Goal: Task Accomplishment & Management: Complete application form

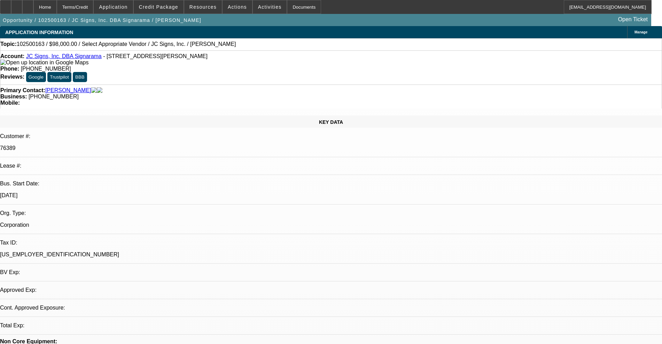
select select "0"
select select "2"
select select "0.1"
select select "4"
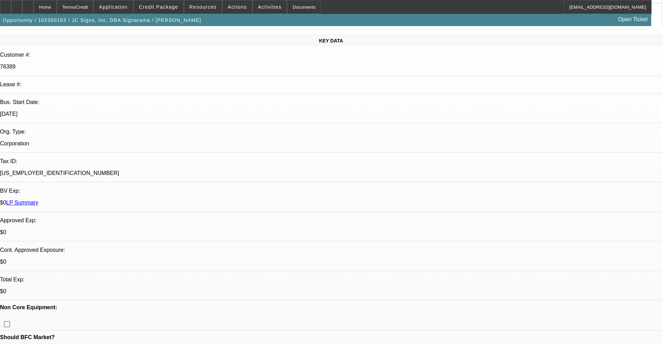
scroll to position [87, 0]
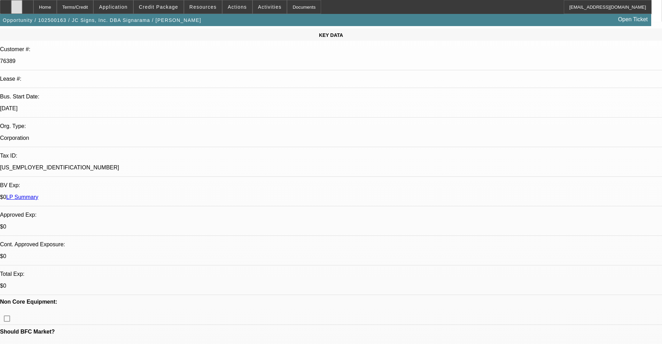
click at [22, 9] on div at bounding box center [16, 7] width 11 height 14
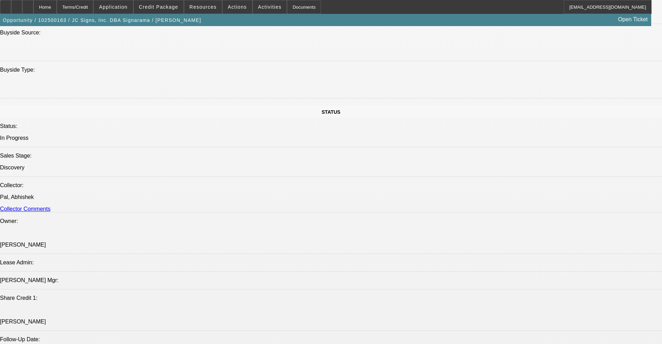
scroll to position [827, 0]
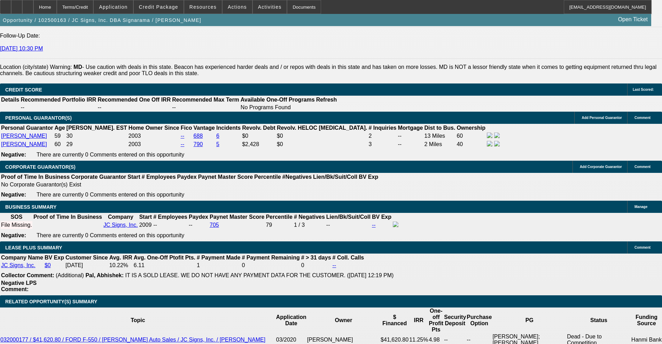
scroll to position [740, 0]
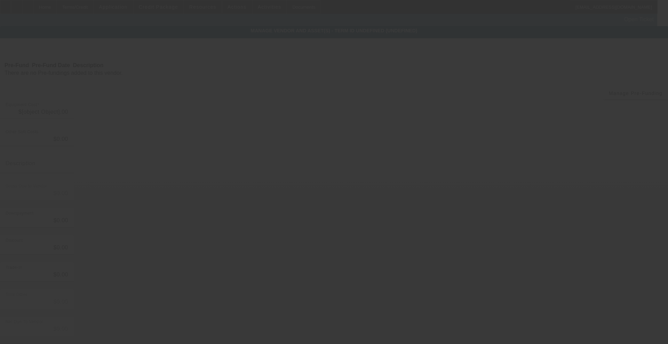
type input "$98,000.00"
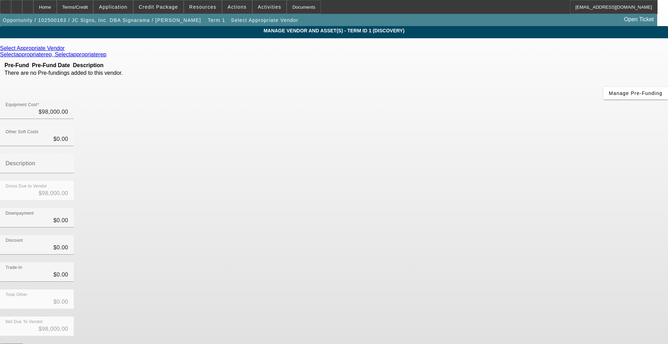
click at [66, 51] on icon at bounding box center [66, 48] width 0 height 6
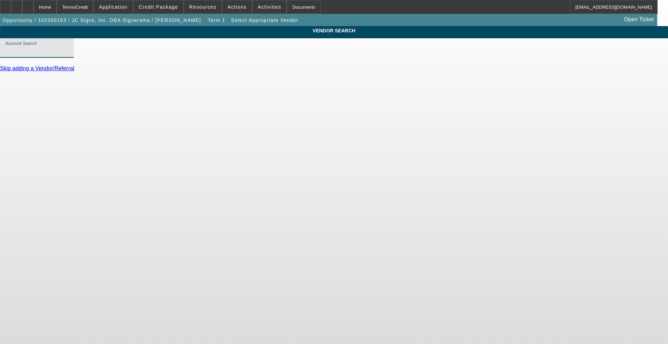
click at [68, 55] on input "Account Search" at bounding box center [37, 51] width 63 height 8
type input "c"
type input "i"
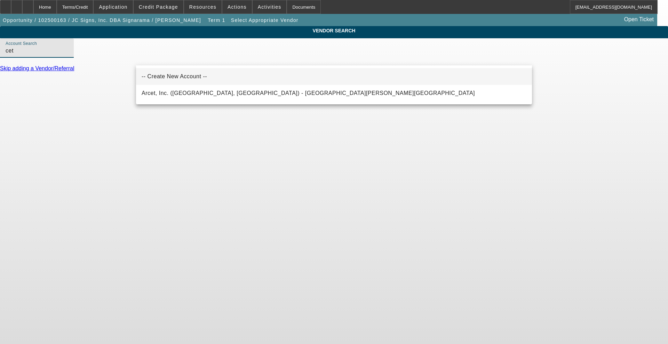
click at [164, 79] on span "-- Create New Account --" at bounding box center [174, 76] width 65 height 6
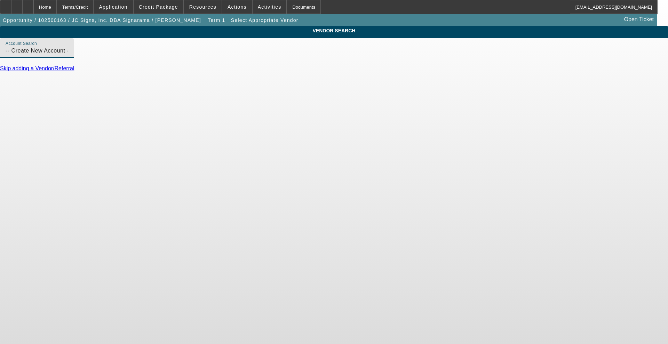
click at [68, 55] on input "-- Create New Account --" at bounding box center [37, 51] width 63 height 8
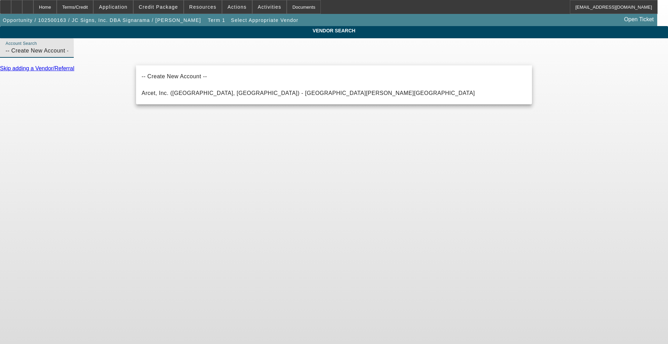
drag, startPoint x: 212, startPoint y: 57, endPoint x: -313, endPoint y: 23, distance: 525.8
click at [0, 23] on html "Home Terms/Credit Application Credit Package Resources Actions Activities Docum…" at bounding box center [334, 172] width 668 height 344
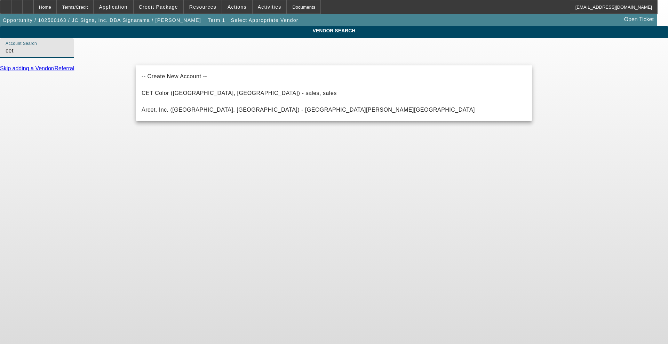
click at [177, 89] on span "CET Color (Altanta, GA) - sales, sales" at bounding box center [239, 93] width 195 height 8
type input "CET Color (Altanta, GA) - sales, sales"
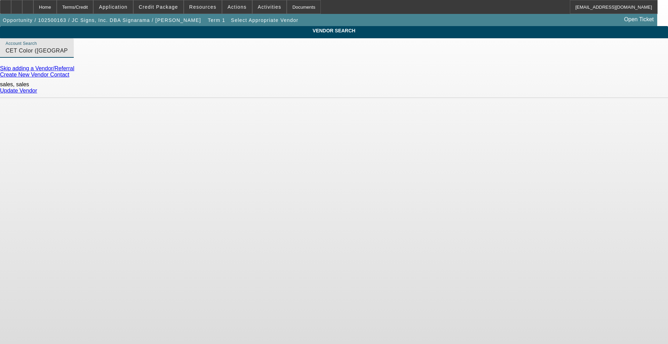
click at [37, 91] on link "Update Vendor" at bounding box center [18, 91] width 37 height 6
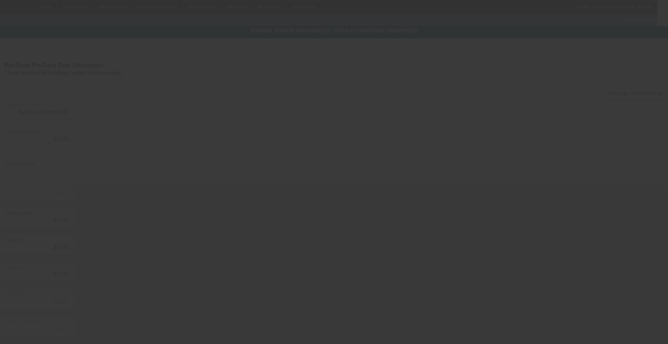
type input "$98,000.00"
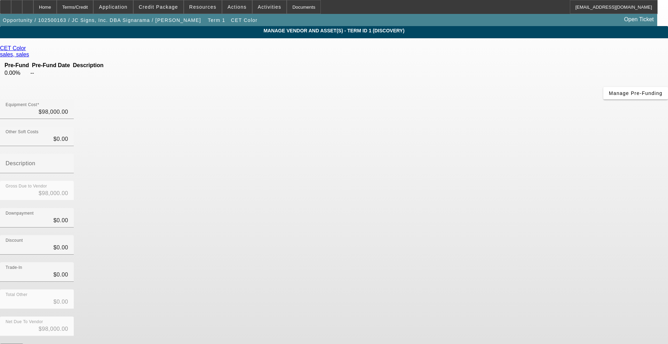
click at [29, 77] on td "0.00%" at bounding box center [16, 73] width 25 height 7
click at [609, 96] on span "Manage Pre-Funding" at bounding box center [636, 94] width 54 height 6
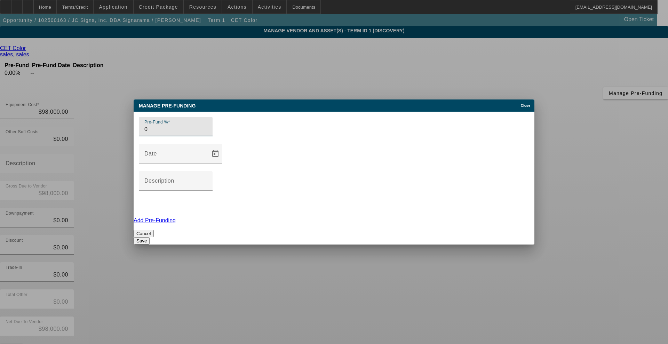
drag, startPoint x: 201, startPoint y: 162, endPoint x: 80, endPoint y: 154, distance: 121.1
click at [88, 154] on div "Manage Pre-funding Close Pre-Fund % 0 Date Description Add Pre-Funding Cancel S…" at bounding box center [334, 172] width 668 height 344
type input "50"
click at [207, 230] on div "Cancel Save" at bounding box center [334, 237] width 401 height 15
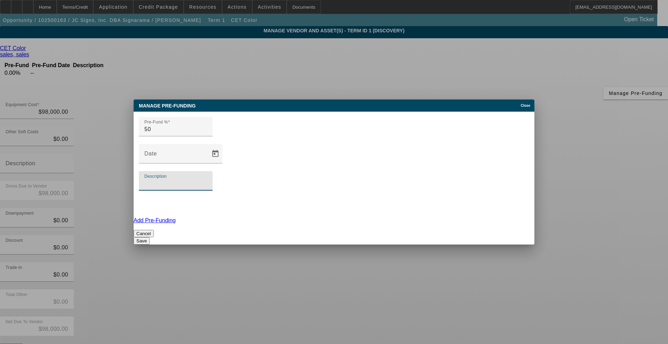
click at [207, 180] on input "Description" at bounding box center [175, 184] width 63 height 8
type input "at order"
click at [150, 237] on button "Save" at bounding box center [142, 240] width 16 height 7
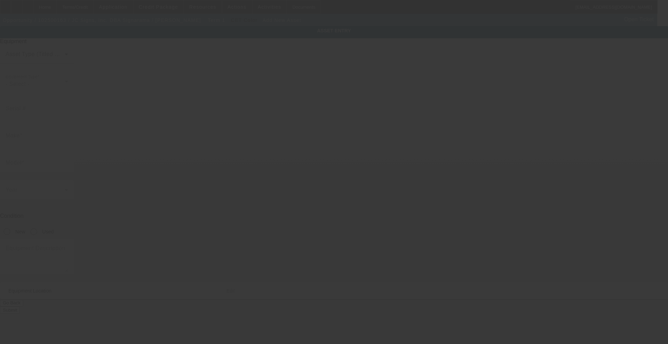
type input "7500 Energy Court"
type input "Suite 7"
type input "Curtis Bay"
type input "21226"
type input "Anne Arundel"
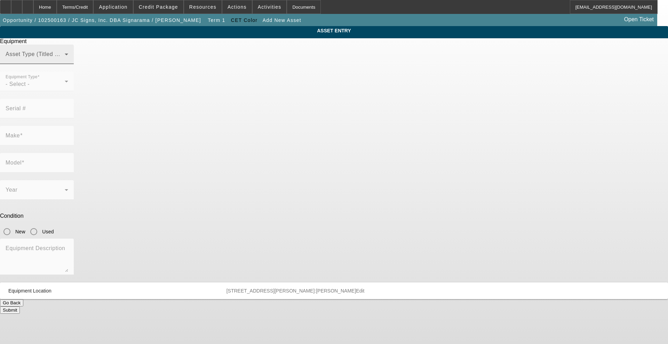
click at [68, 63] on div "Asset Type (Titled or Non-Titled)" at bounding box center [37, 54] width 63 height 19
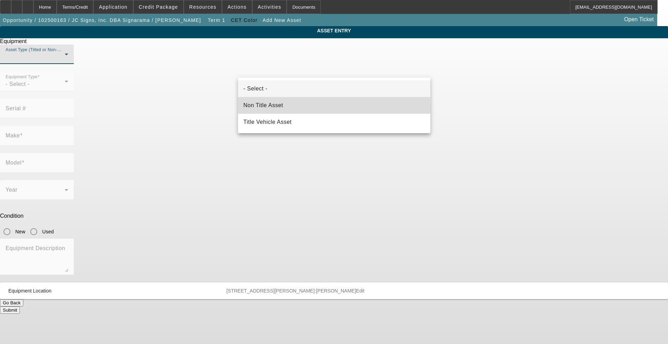
click at [284, 107] on mat-option "Non Title Asset" at bounding box center [334, 105] width 193 height 17
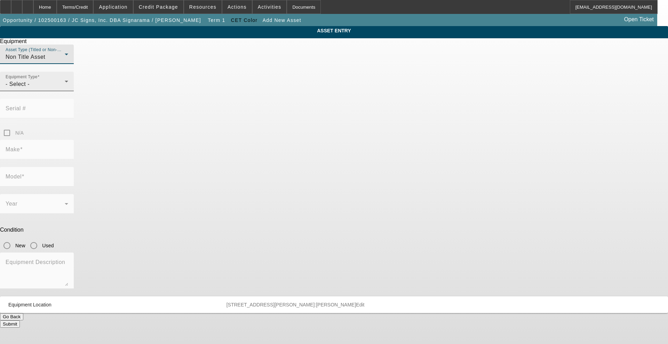
click at [65, 88] on div "- Select -" at bounding box center [35, 84] width 59 height 8
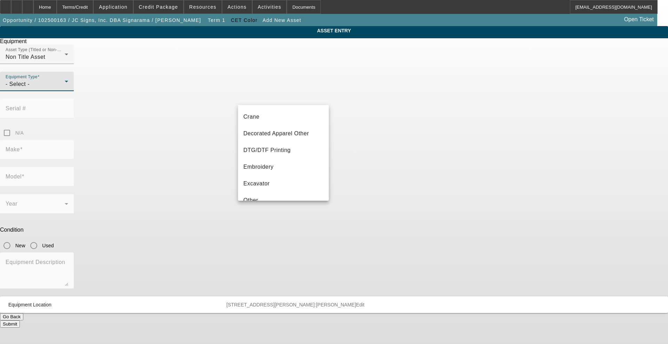
scroll to position [87, 0]
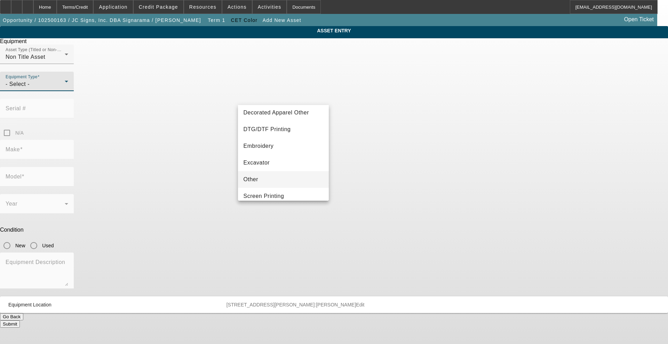
click at [272, 179] on mat-option "Other" at bounding box center [283, 179] width 91 height 17
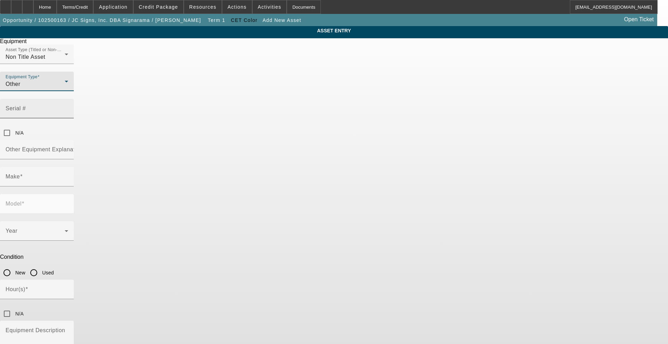
click at [68, 99] on div "Serial #" at bounding box center [37, 108] width 63 height 19
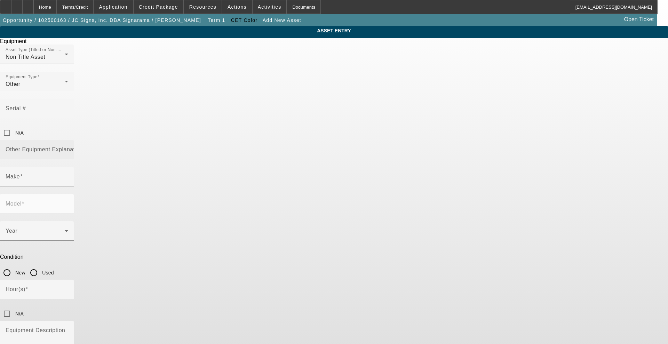
click at [83, 147] on mat-label "Other Equipment Explanation" at bounding box center [45, 150] width 78 height 6
click at [68, 148] on input "Other Equipment Explanation" at bounding box center [37, 152] width 63 height 8
type input "UV Printer"
click at [68, 175] on input "Make" at bounding box center [37, 179] width 63 height 8
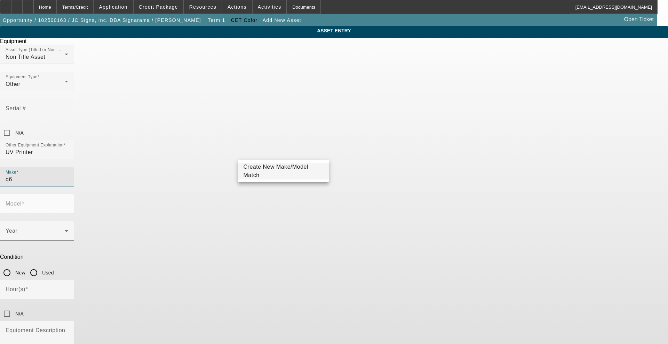
type input "q6"
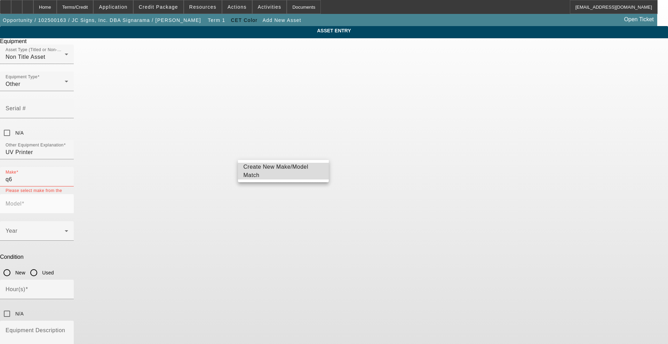
click at [273, 177] on mat-option "Create New Make/Model Match" at bounding box center [283, 171] width 91 height 17
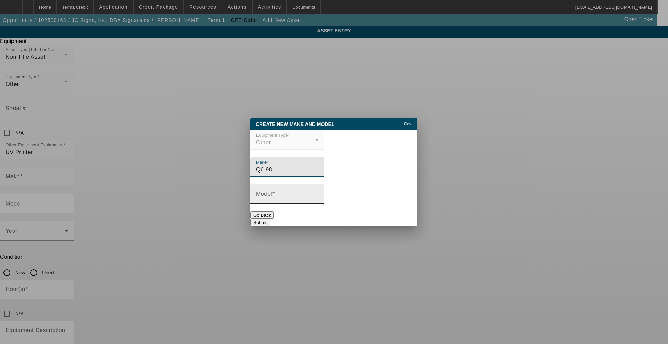
type input "Q6 98"
click at [272, 194] on mat-label "Model" at bounding box center [264, 194] width 16 height 6
click at [274, 194] on input "Model" at bounding box center [287, 197] width 63 height 8
type input "Hybrid Linear Drive 3 Row Printer"
click at [270, 224] on button "Submit" at bounding box center [261, 222] width 20 height 7
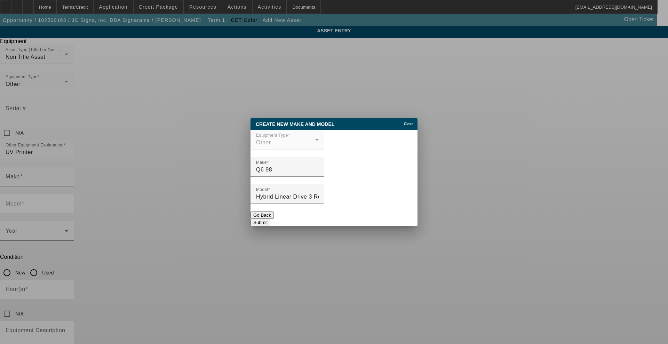
type input "Q6 98"
type input "Hybrid Linear Drive 3 Row Printer"
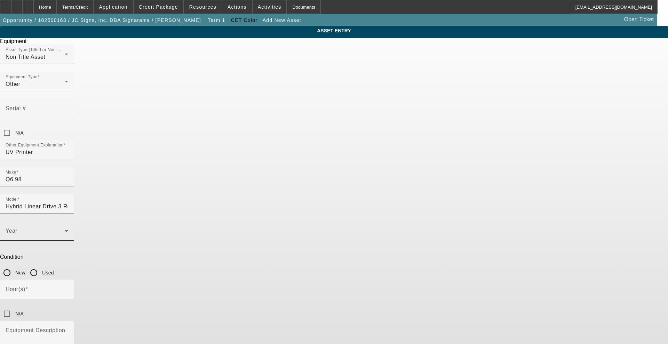
click at [68, 221] on div "Year" at bounding box center [37, 230] width 63 height 19
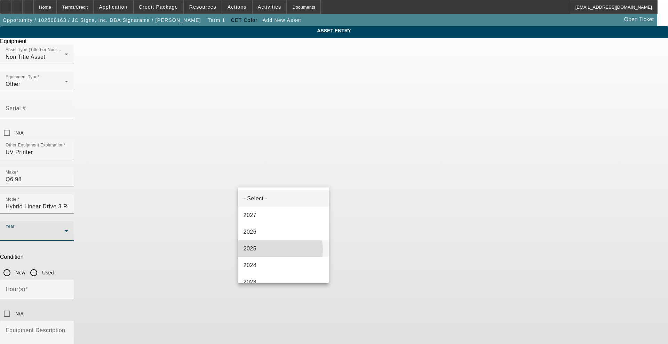
click at [263, 250] on mat-option "2025" at bounding box center [283, 249] width 91 height 17
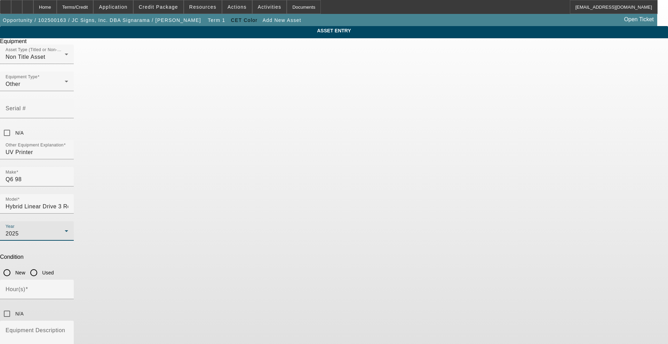
click at [14, 266] on input "New" at bounding box center [7, 273] width 14 height 14
radio input "true"
click at [25, 287] on mat-label "Hour(s)" at bounding box center [16, 290] width 20 height 6
click at [68, 288] on input "Hour(s)" at bounding box center [37, 292] width 63 height 8
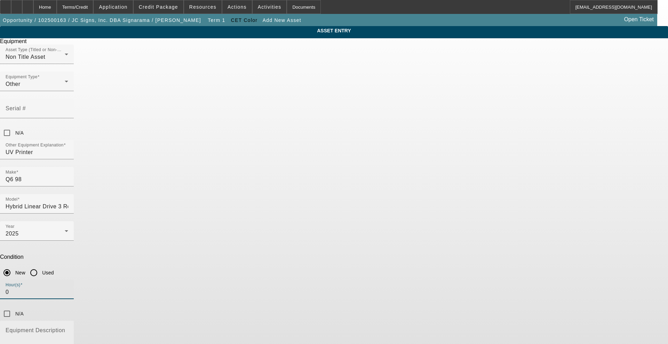
type input "0"
click at [65, 328] on mat-label "Equipment Description" at bounding box center [36, 331] width 60 height 6
click at [68, 329] on textarea "Equipment Description" at bounding box center [37, 341] width 63 height 25
type textarea "includes shipping, install and training"
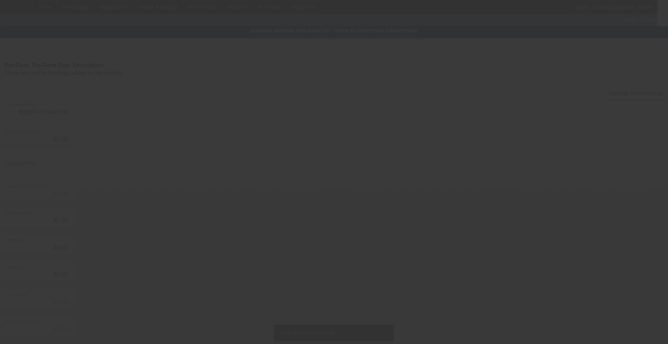
type input "$98,000.00"
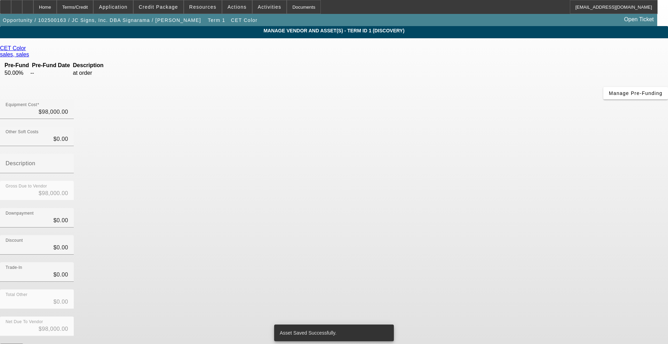
click at [29, 52] on link "sales, sales" at bounding box center [14, 55] width 29 height 6
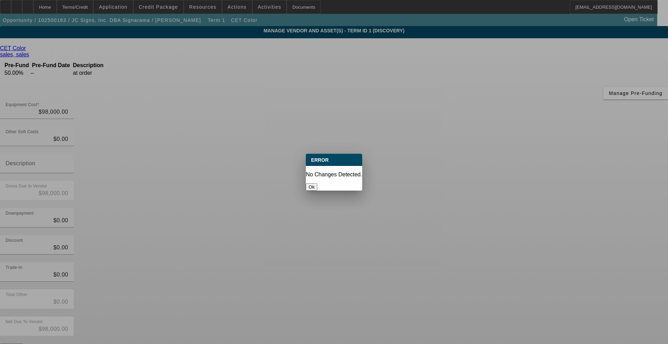
click at [317, 183] on button "Ok" at bounding box center [311, 186] width 11 height 7
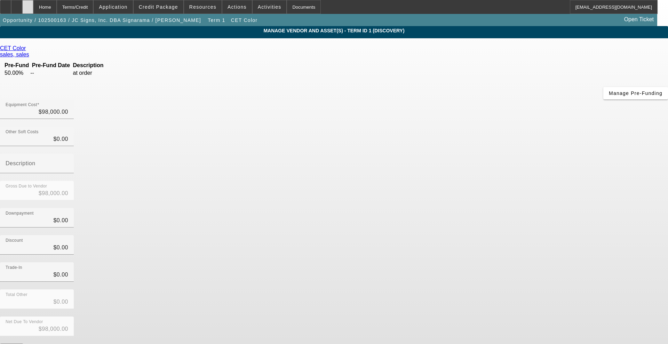
click at [28, 5] on icon at bounding box center [28, 5] width 0 height 0
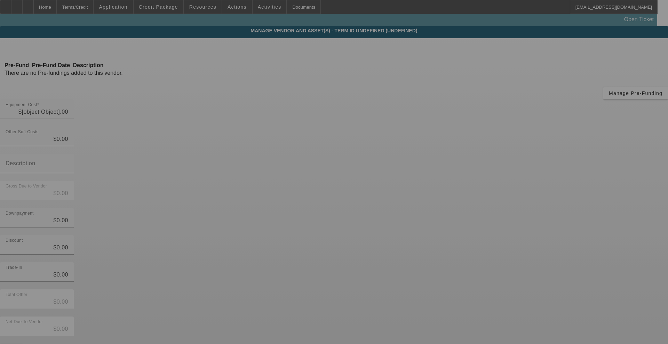
type input "$98,000.00"
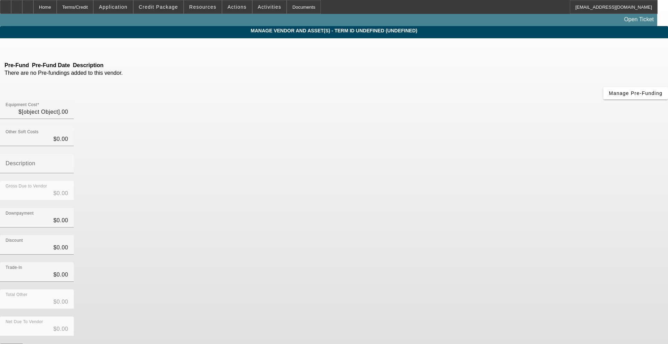
type input "$98,000.00"
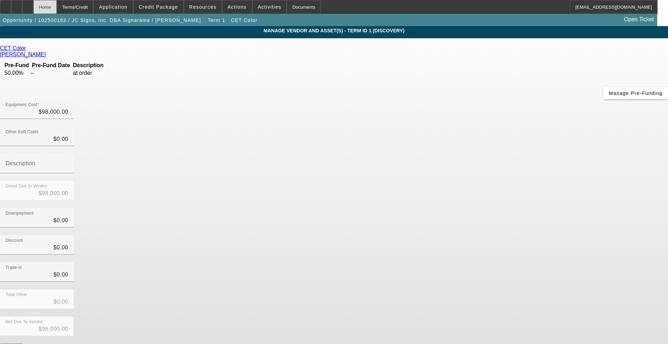
click at [57, 8] on div "Home" at bounding box center [44, 7] width 23 height 14
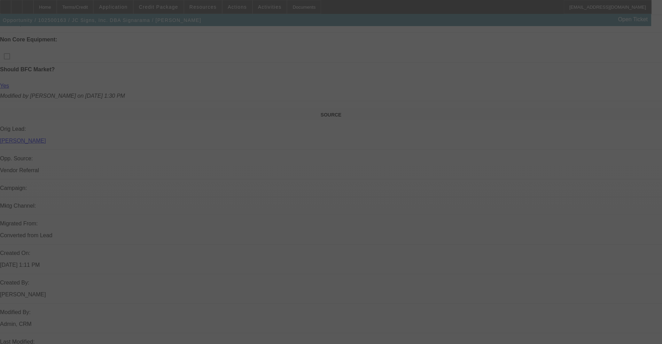
select select "0"
select select "2"
select select "0.1"
select select "4"
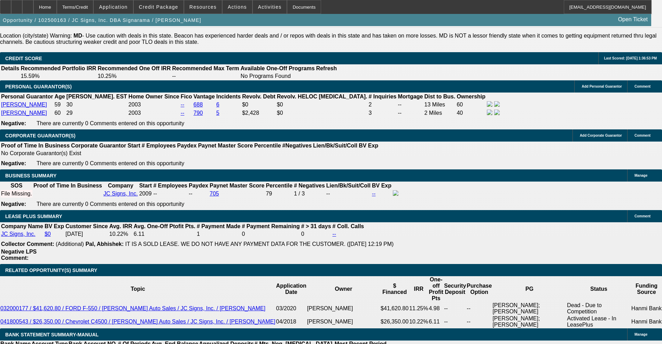
scroll to position [1162, 0]
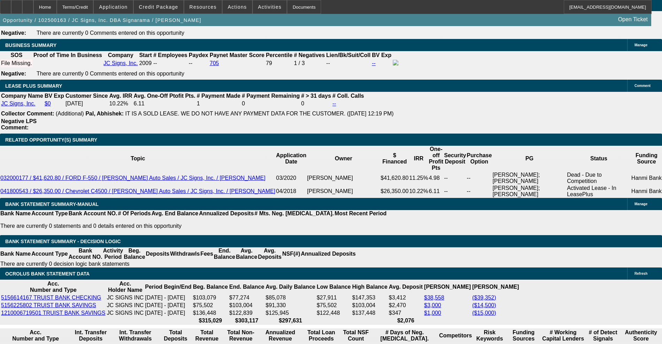
type input "$0.00"
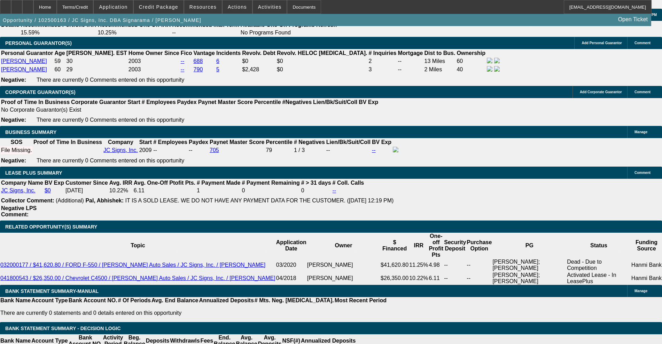
scroll to position [1206, 0]
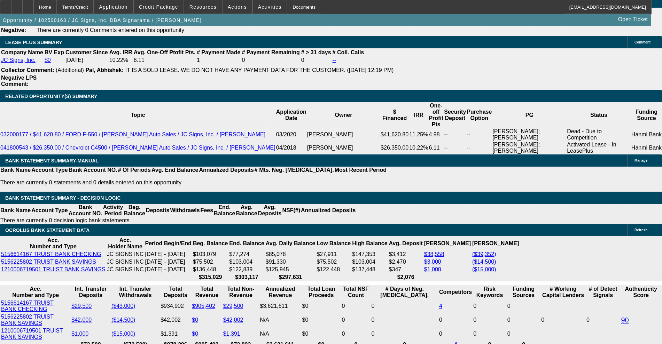
type input "60"
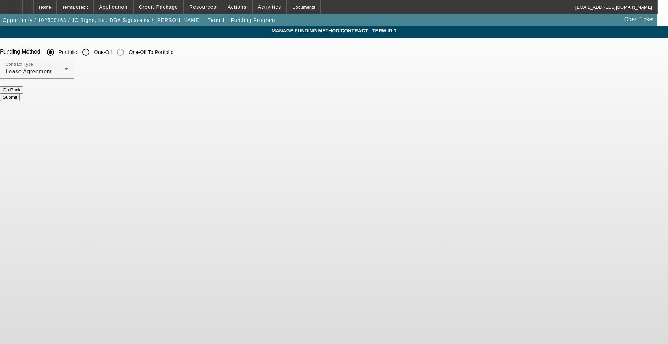
click at [93, 54] on input "One-Off" at bounding box center [86, 52] width 14 height 14
radio input "true"
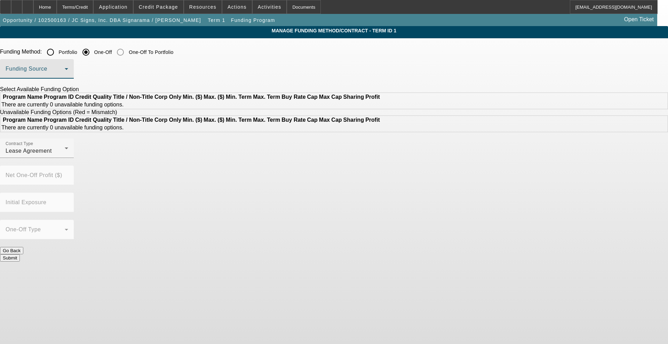
click at [65, 68] on span at bounding box center [35, 72] width 59 height 8
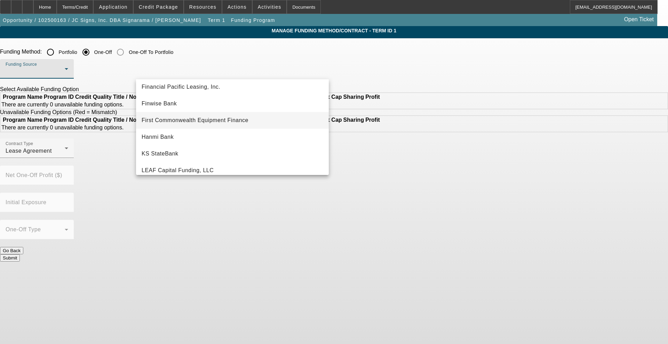
scroll to position [131, 0]
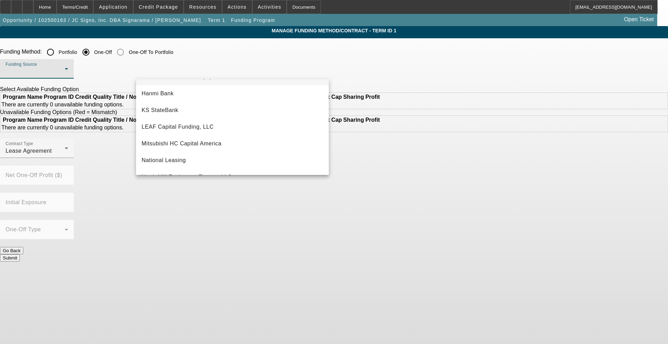
click at [181, 127] on span "LEAF Capital Funding, LLC" at bounding box center [178, 127] width 72 height 8
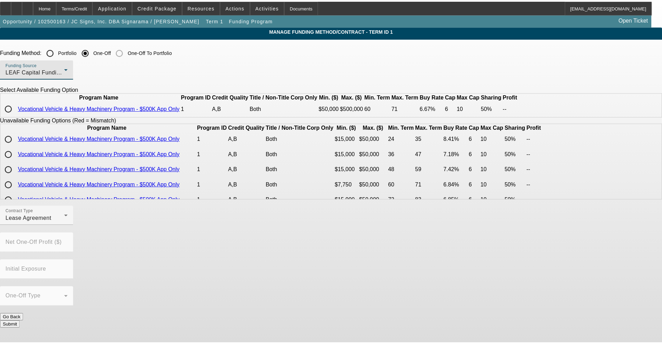
scroll to position [0, 0]
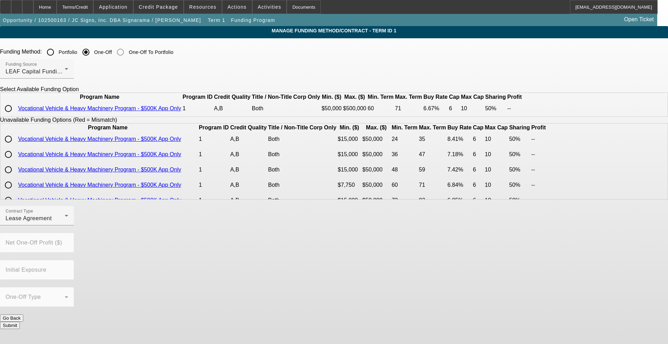
click at [15, 116] on input "radio" at bounding box center [8, 109] width 14 height 14
radio input "true"
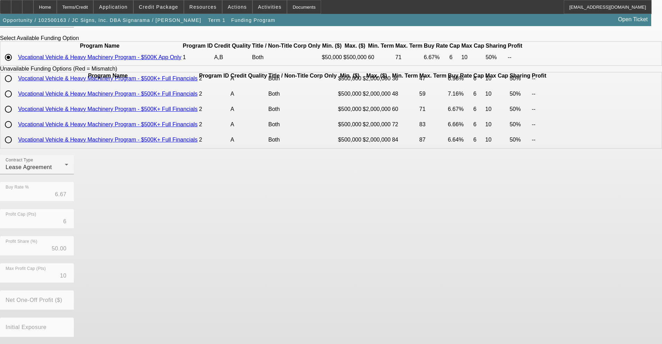
scroll to position [90, 0]
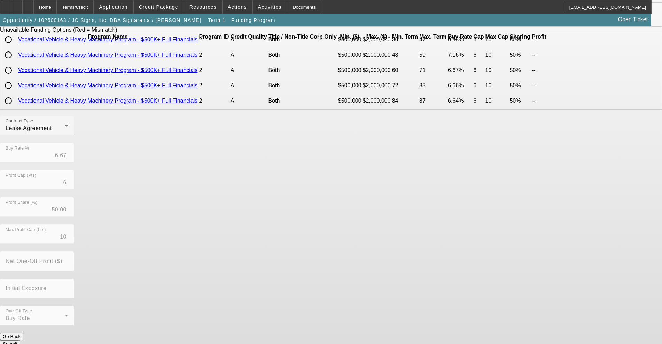
click at [20, 340] on button "Submit" at bounding box center [10, 343] width 20 height 7
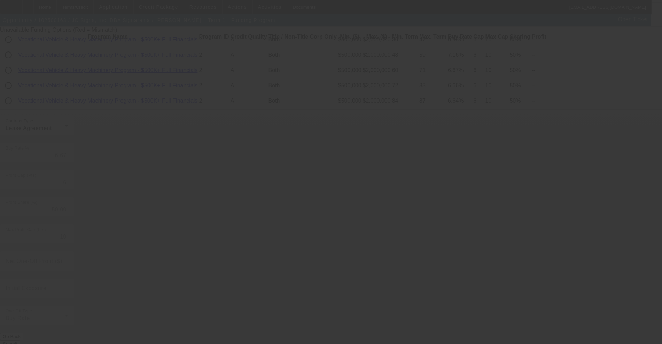
radio input "true"
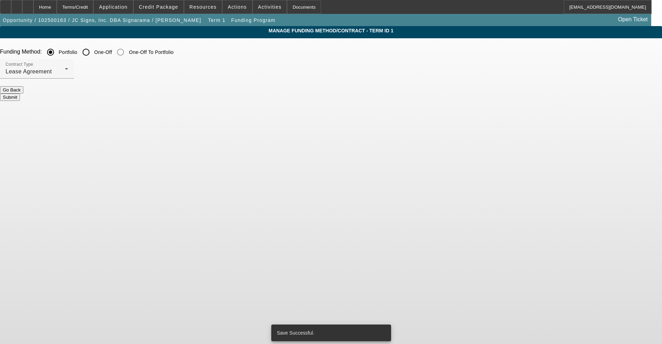
scroll to position [0, 0]
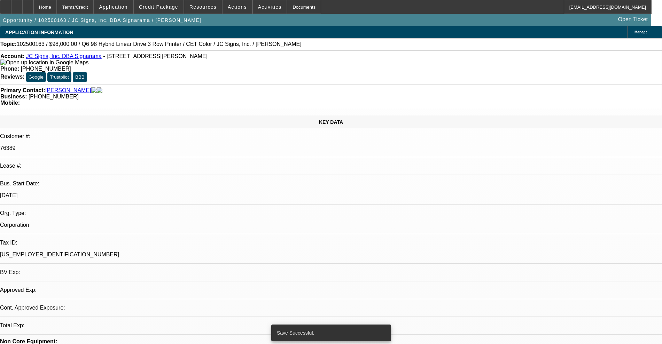
select select "0"
select select "2"
select select "0.1"
select select "4"
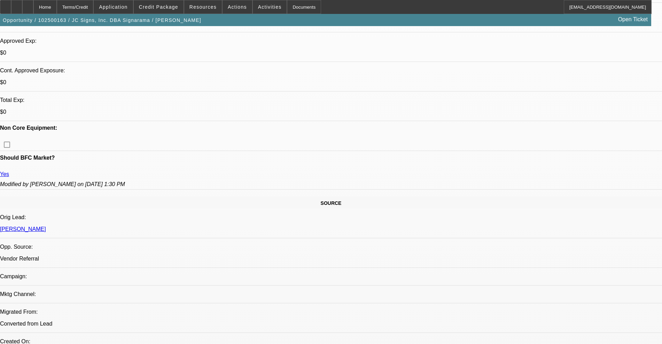
scroll to position [305, 0]
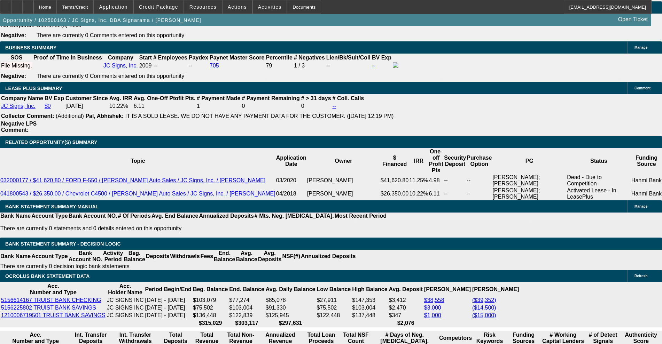
scroll to position [1175, 0]
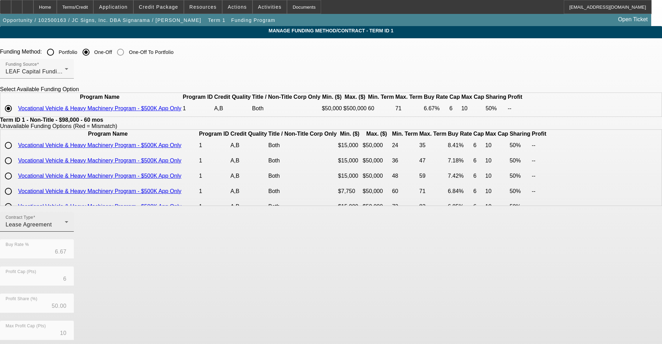
click at [68, 232] on div "Contract Type Lease Agreement" at bounding box center [37, 221] width 63 height 19
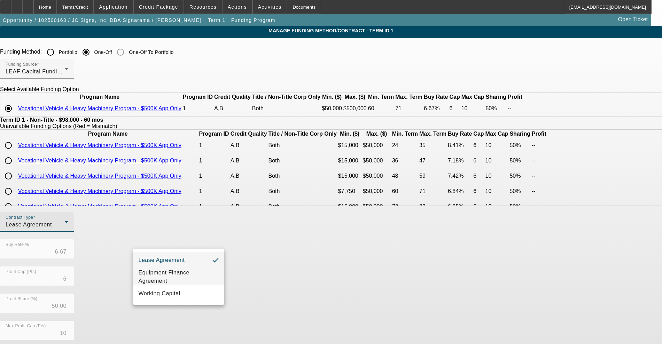
click at [182, 278] on span "Equipment Finance Agreement" at bounding box center [179, 277] width 80 height 17
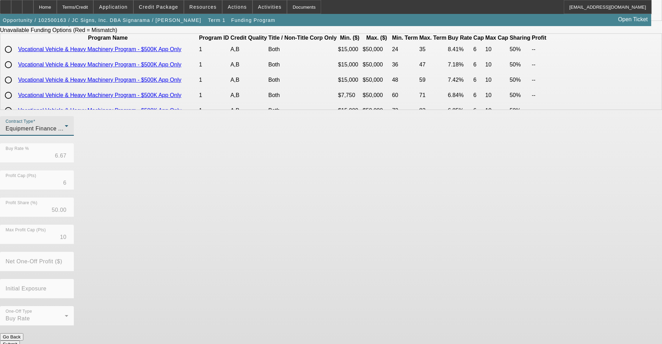
scroll to position [96, 0]
click at [20, 340] on button "Submit" at bounding box center [10, 343] width 20 height 7
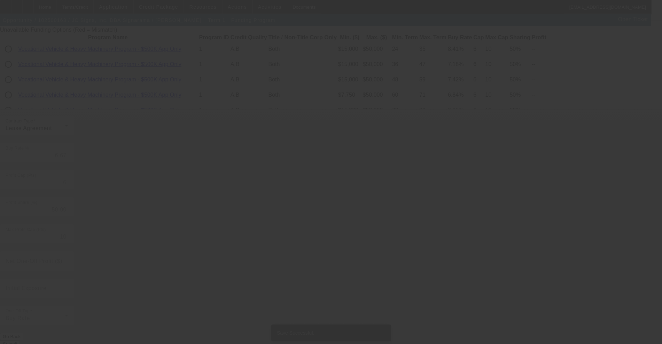
scroll to position [0, 0]
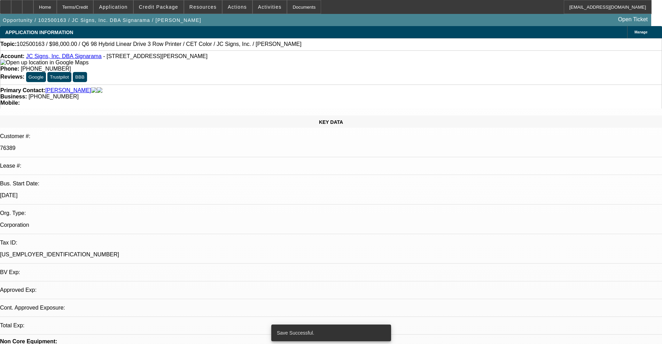
select select "0"
select select "2"
select select "0"
select select "6"
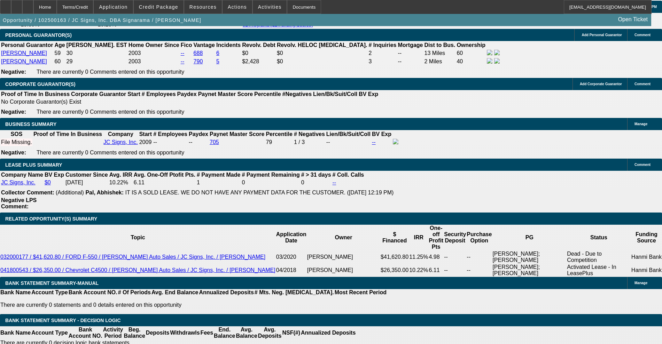
scroll to position [1088, 0]
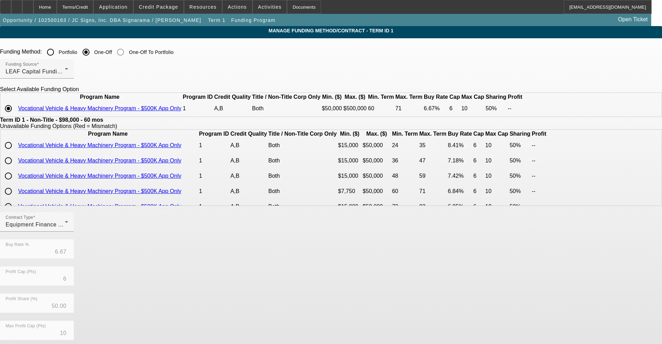
click at [181, 111] on link "Vocational Vehicle & Heavy Machinery Program - $500K App Only" at bounding box center [99, 108] width 163 height 6
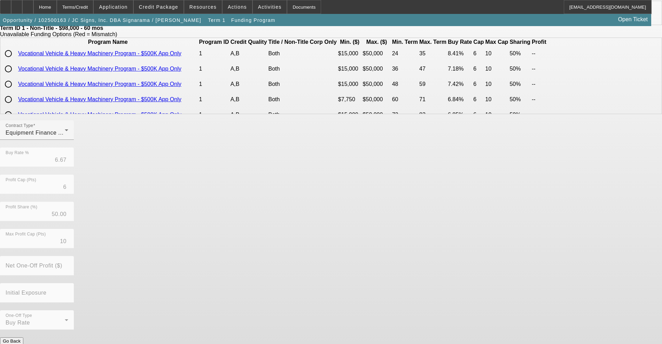
scroll to position [96, 0]
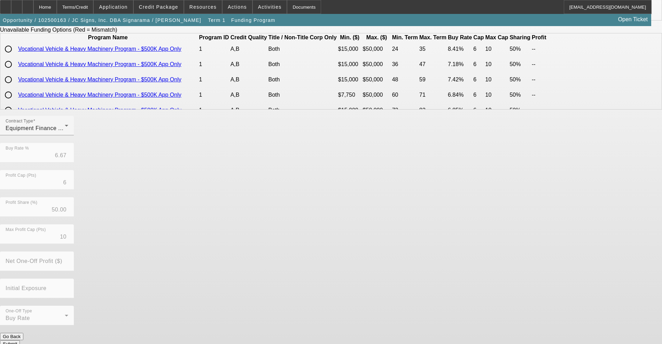
click at [20, 340] on button "Submit" at bounding box center [10, 343] width 20 height 7
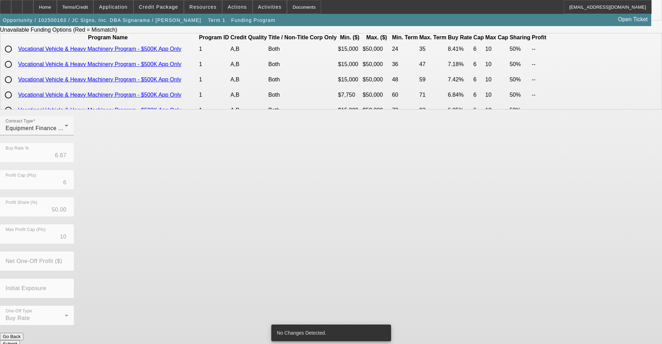
click at [23, 335] on button "Go Back" at bounding box center [11, 336] width 23 height 7
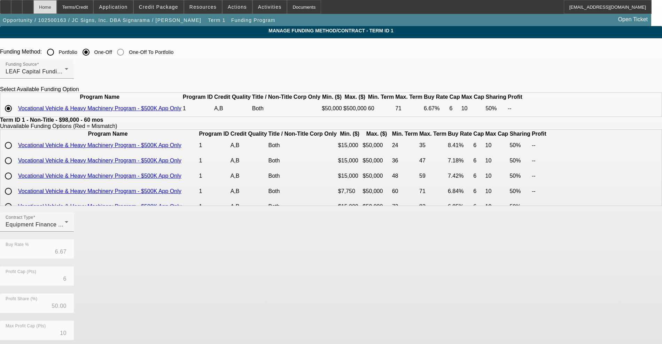
click at [57, 8] on div "Home" at bounding box center [44, 7] width 23 height 14
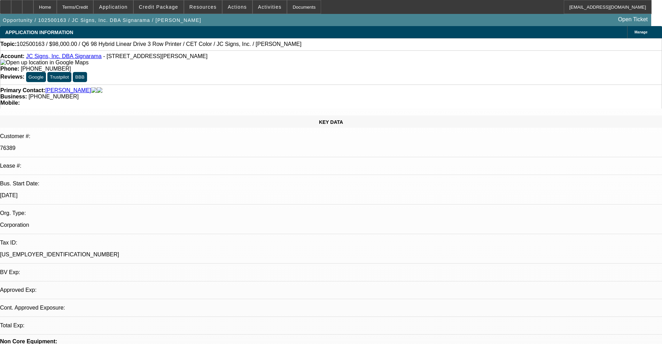
select select "0"
select select "2"
select select "0"
select select "6"
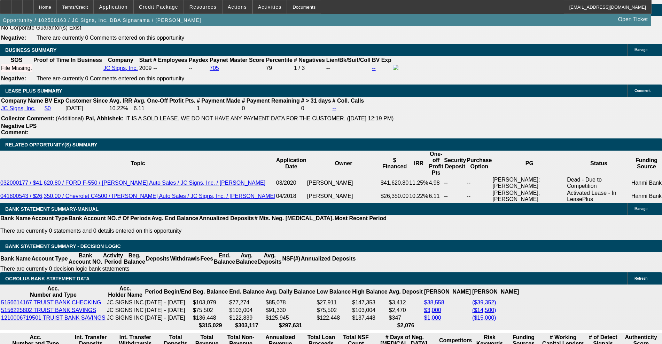
scroll to position [1109, 0]
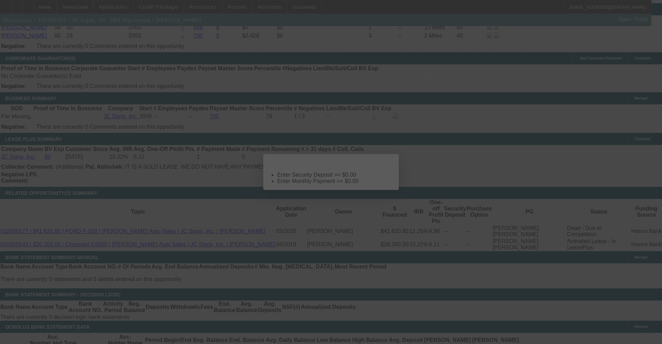
scroll to position [0, 0]
select select "0"
select select "2"
select select "0"
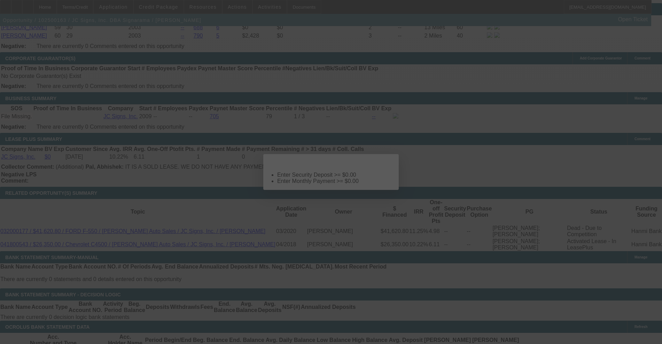
select select "6"
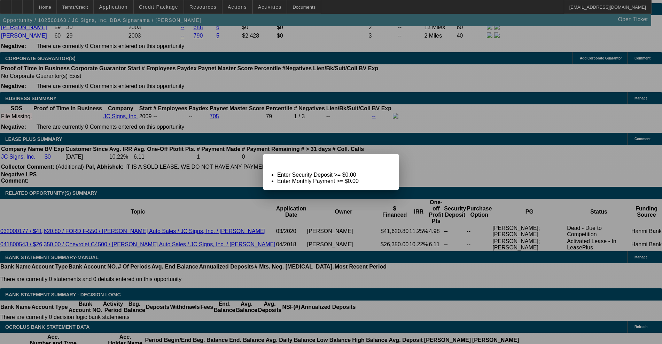
click at [392, 162] on span "Close" at bounding box center [389, 160] width 9 height 4
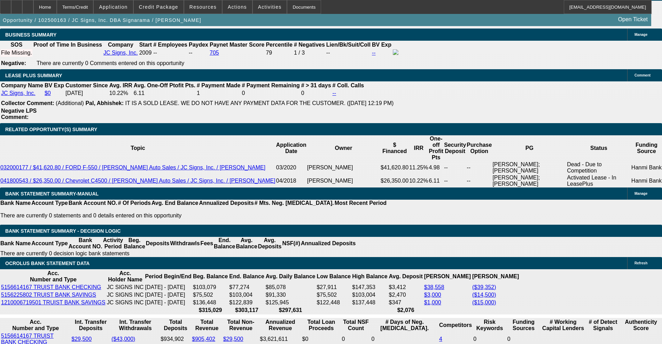
scroll to position [1196, 0]
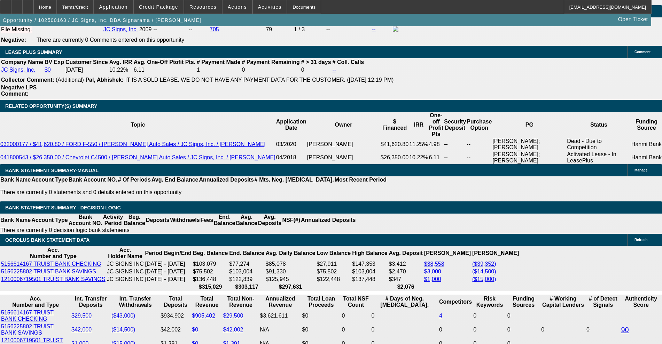
type input "9"
type input "$4,068.64"
type input "$2,034.32"
type input "9"
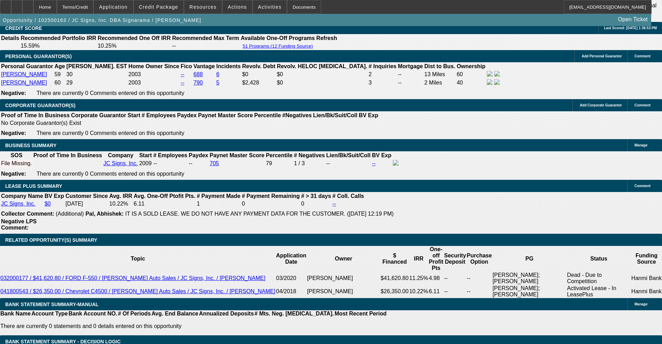
scroll to position [1109, 0]
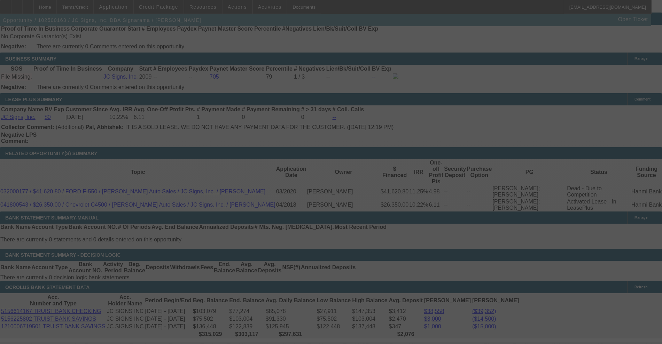
scroll to position [1196, 0]
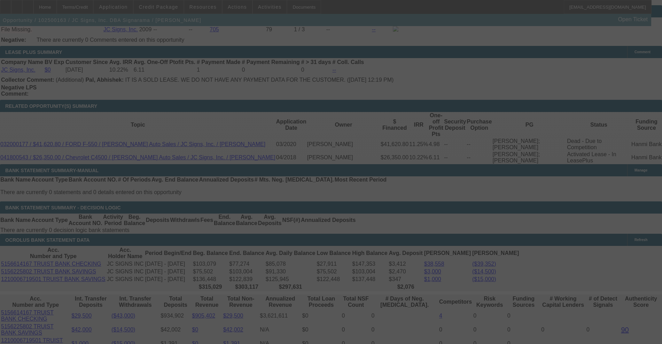
select select "0"
select select "2"
select select "0"
select select "6"
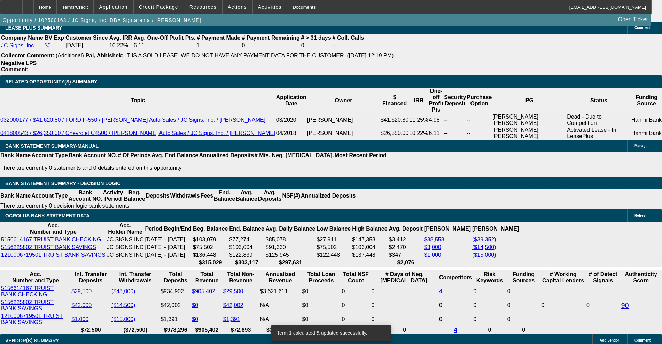
scroll to position [1239, 0]
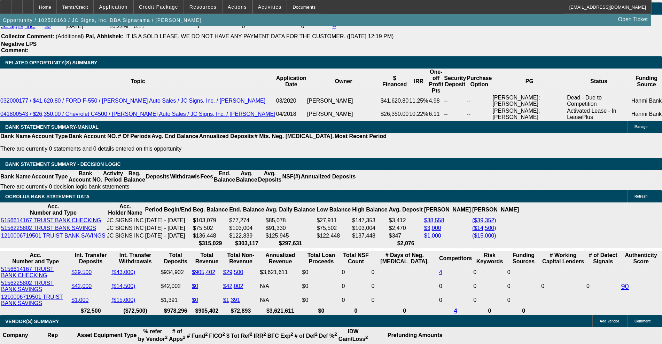
drag, startPoint x: 150, startPoint y: 154, endPoint x: 160, endPoint y: 154, distance: 10.1
drag, startPoint x: 96, startPoint y: 154, endPoint x: 231, endPoint y: 132, distance: 136.6
type input "2035"
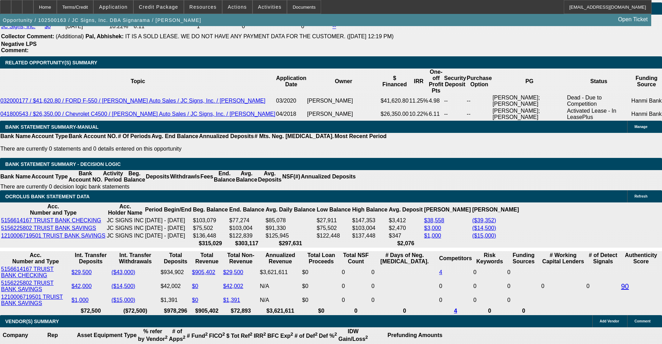
type input "$4,070.00"
type input "UNKNOWN"
type input "9"
type input "$2,035.00"
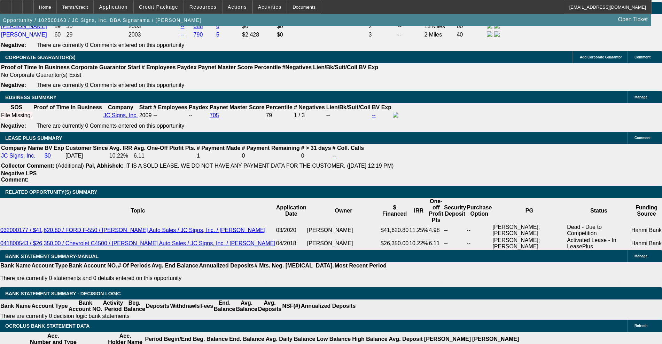
scroll to position [1109, 0]
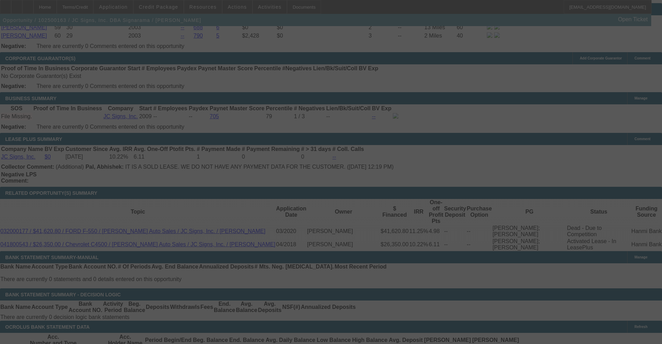
select select "0"
select select "2"
select select "0"
select select "6"
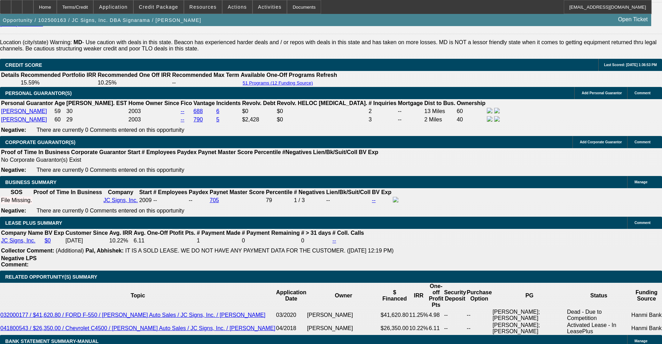
scroll to position [1022, 0]
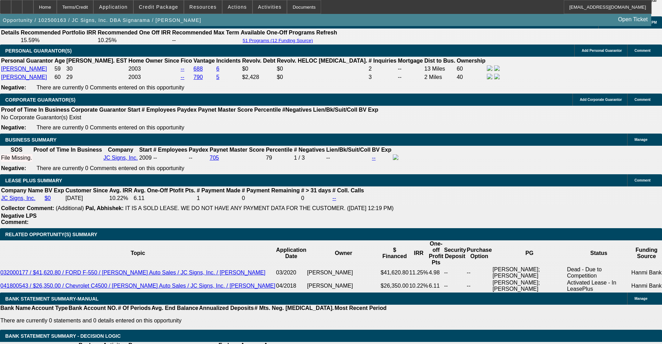
scroll to position [1088, 0]
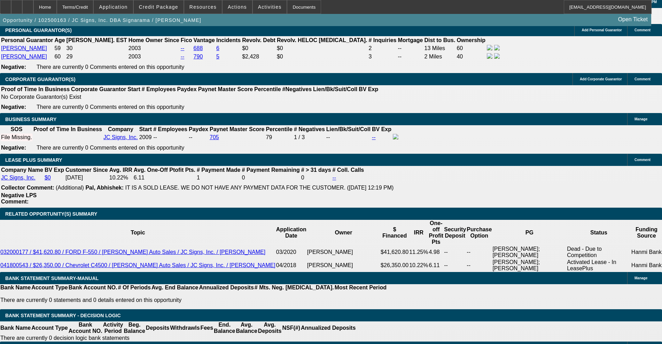
drag, startPoint x: 135, startPoint y: 305, endPoint x: 180, endPoint y: 308, distance: 44.3
type input "UNKNOWN"
type input "72"
type input "$28,847.60"
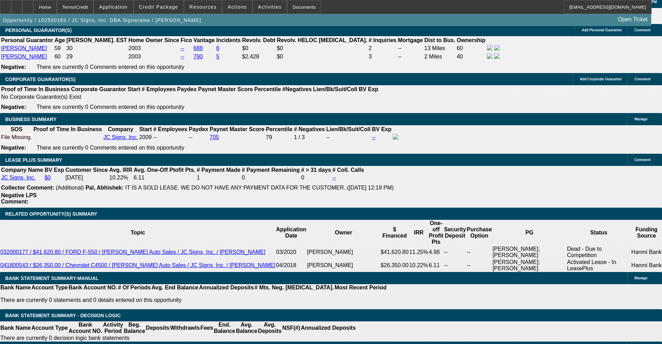
type input "$14,423.80"
type input "$3,534.36"
type input "$1,767.18"
type input "72"
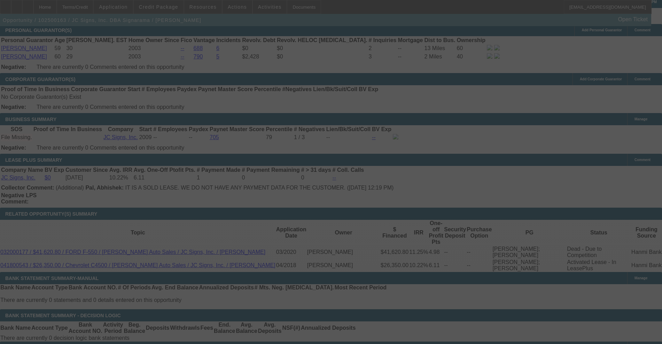
select select "0"
select select "2"
select select "0"
select select "6"
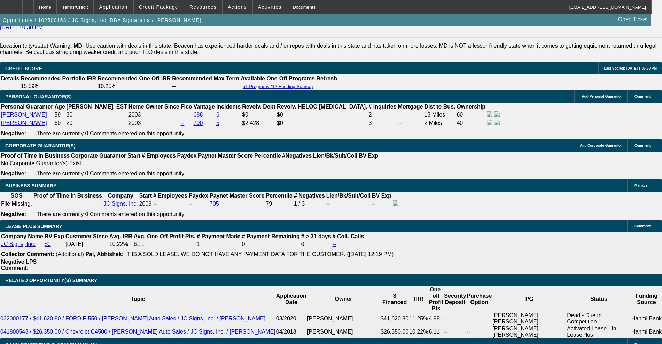
scroll to position [1001, 0]
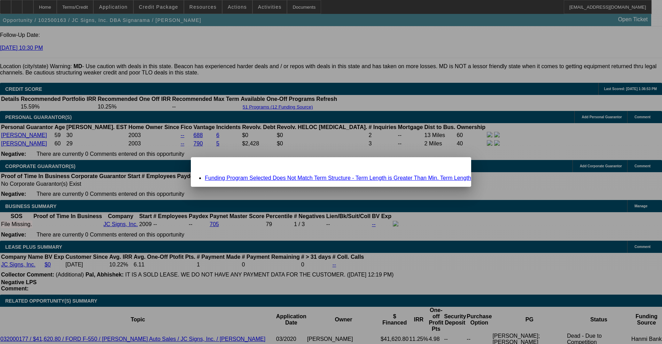
click at [317, 178] on link "Funding Program Selected Does Not Match Term Structure - Term Length is Greater…" at bounding box center [338, 178] width 266 height 6
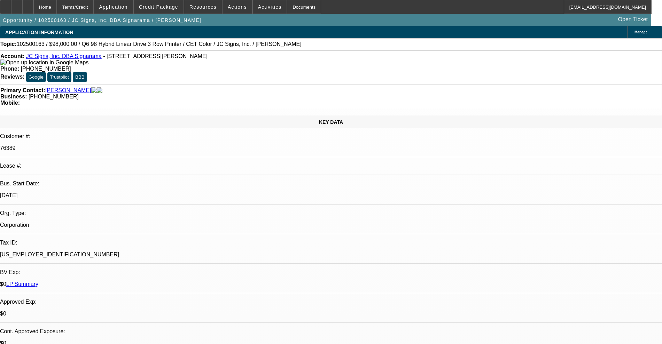
scroll to position [1001, 0]
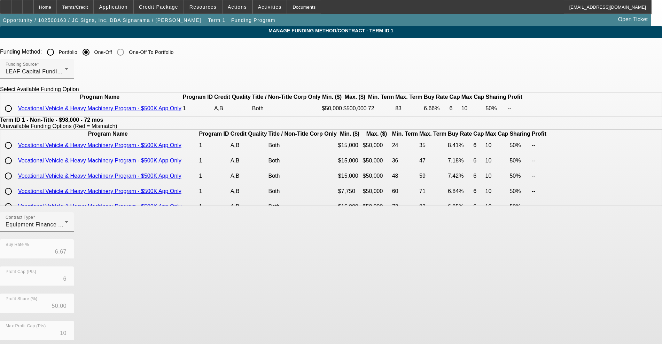
click at [15, 116] on input "radio" at bounding box center [8, 109] width 14 height 14
radio input "true"
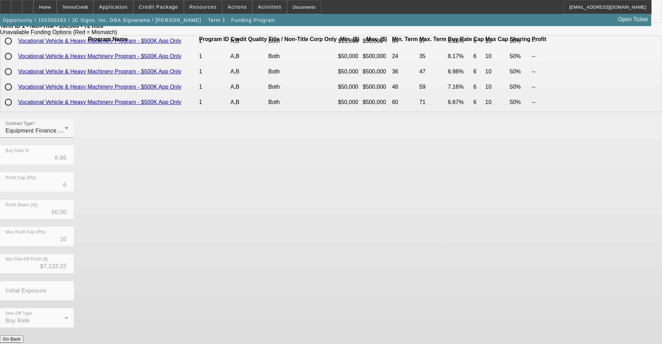
scroll to position [96, 0]
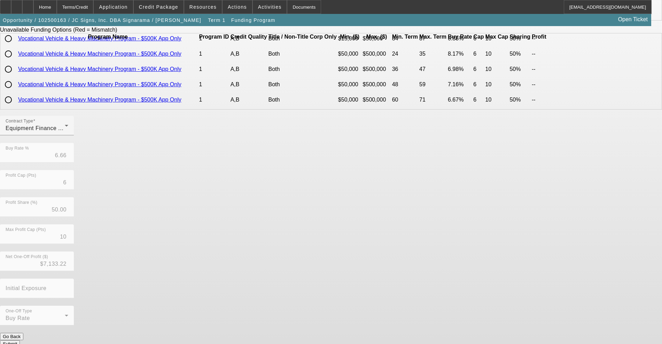
click at [20, 340] on button "Submit" at bounding box center [10, 343] width 20 height 7
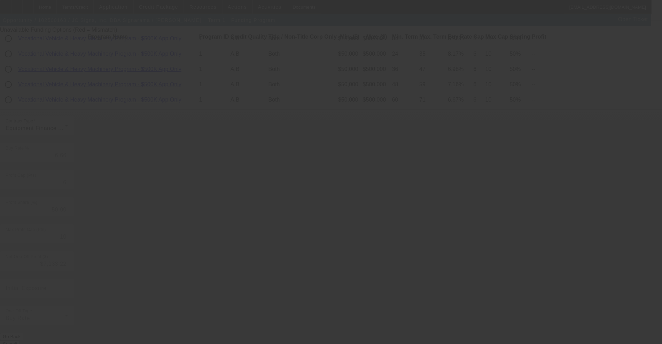
type input "6.67"
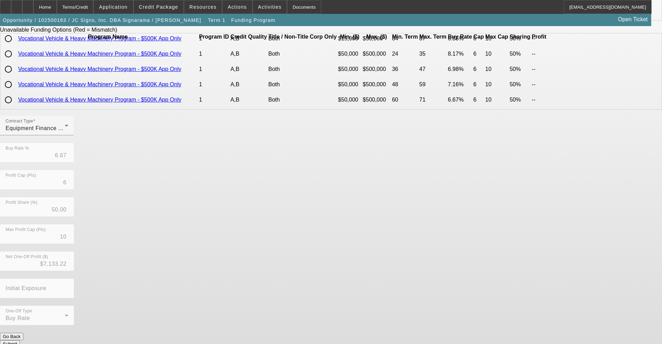
scroll to position [0, 0]
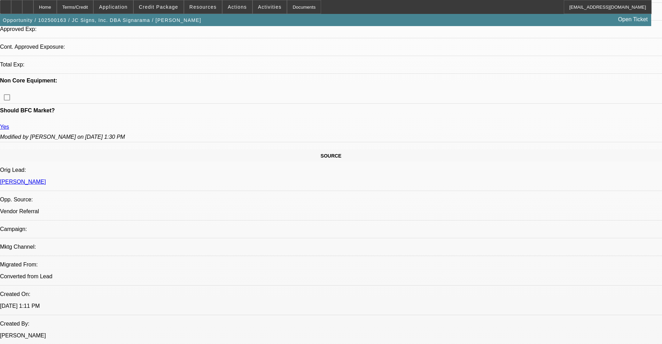
select select "0"
select select "2"
select select "0"
select select "6"
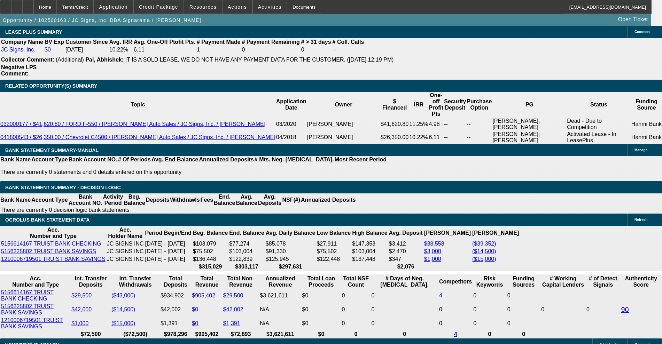
scroll to position [1206, 0]
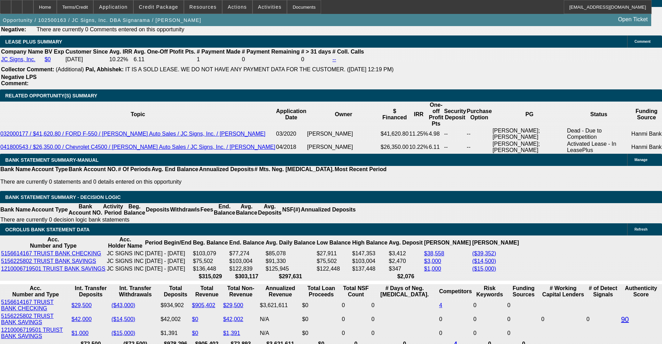
drag, startPoint x: 104, startPoint y: 173, endPoint x: 120, endPoint y: 170, distance: 16.4
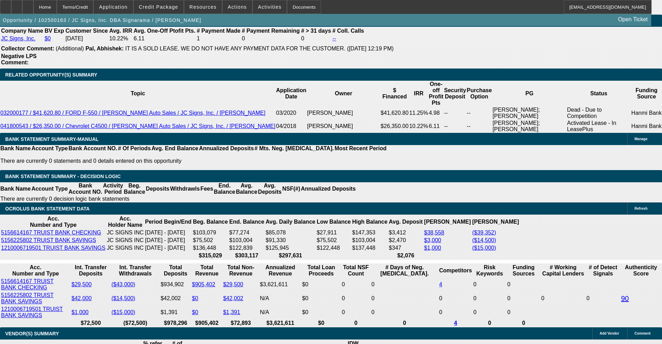
drag, startPoint x: 98, startPoint y: 174, endPoint x: 167, endPoint y: 164, distance: 70.3
type input "1"
type input "$2.00"
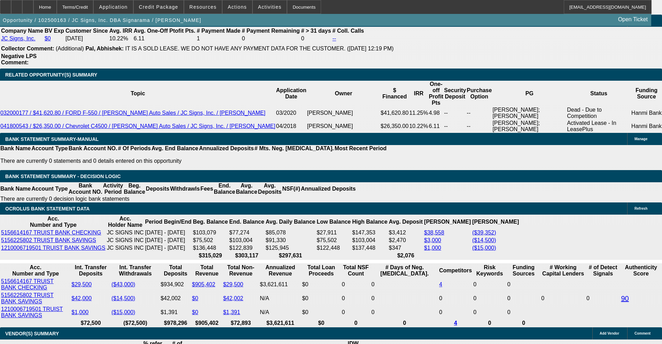
type input "UNKNOWN"
type input "1765"
type input "$3,530.00"
type input "9"
type input "$1,765.00"
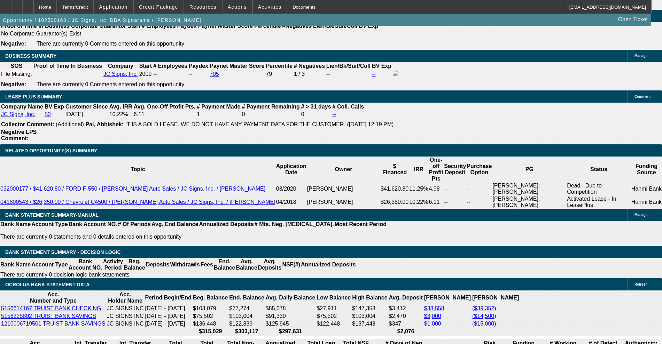
scroll to position [1140, 0]
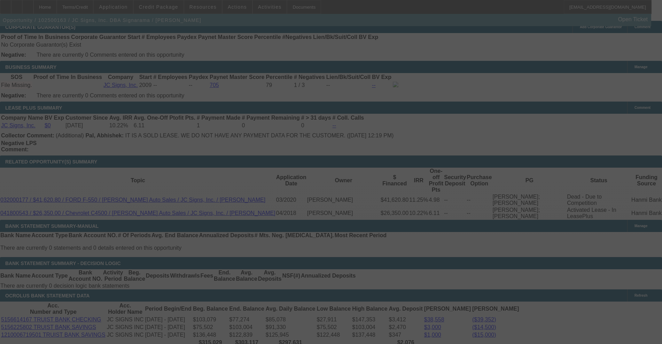
select select "0"
select select "2"
select select "0"
select select "6"
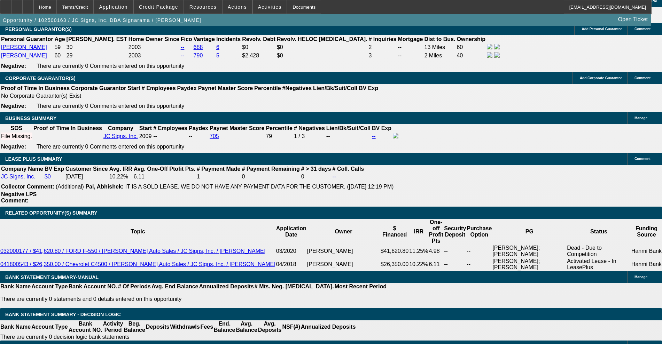
scroll to position [1097, 0]
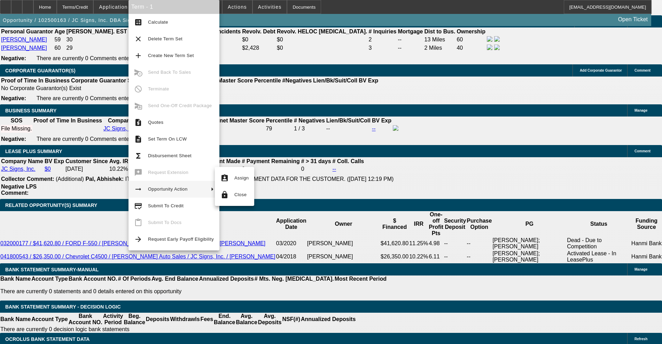
drag, startPoint x: 66, startPoint y: 189, endPoint x: 67, endPoint y: 179, distance: 10.1
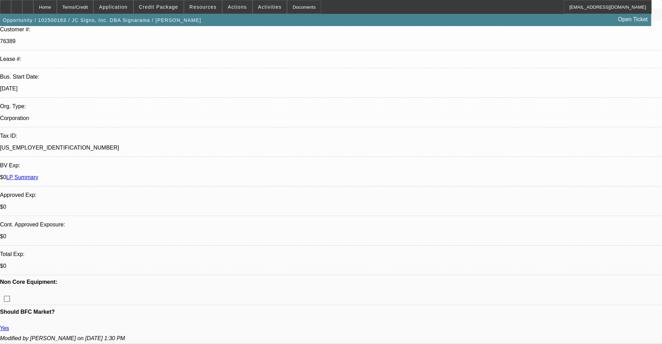
scroll to position [0, 0]
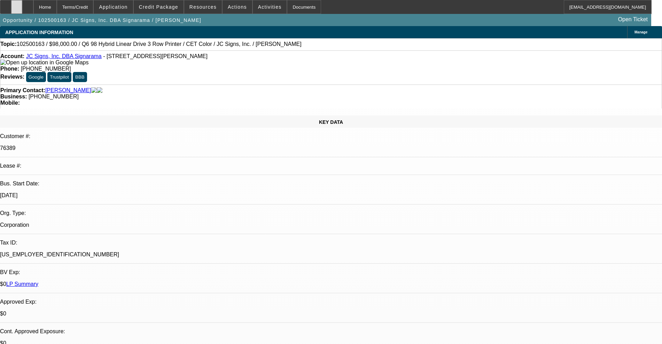
click at [22, 5] on div at bounding box center [16, 7] width 11 height 14
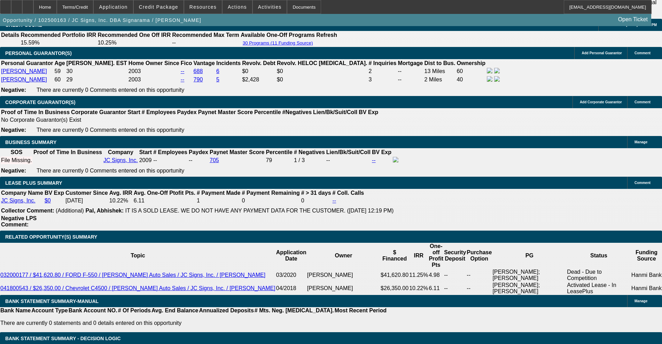
scroll to position [1044, 0]
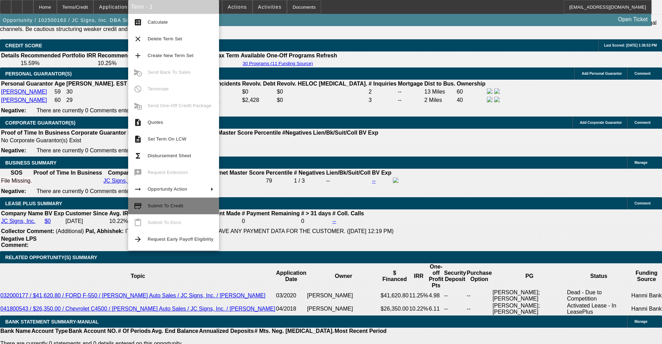
click at [157, 198] on button "credit_score Submit To Credit" at bounding box center [173, 206] width 91 height 17
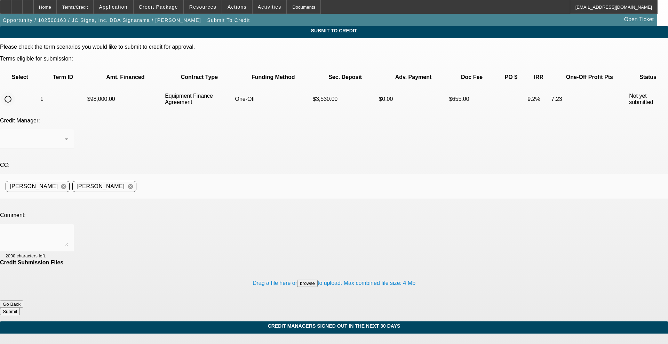
click at [15, 92] on input "radio" at bounding box center [8, 99] width 14 height 14
radio input "true"
click at [68, 224] on div at bounding box center [37, 238] width 63 height 28
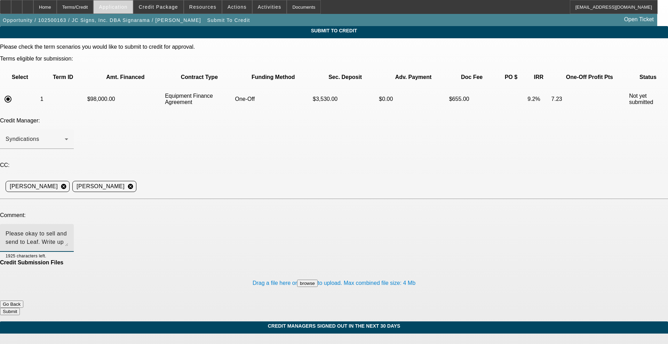
type textarea "Please okay to sell and send to Leaf. Write up in notes. Thanks, Stephanie"
click at [127, 10] on span at bounding box center [113, 7] width 39 height 17
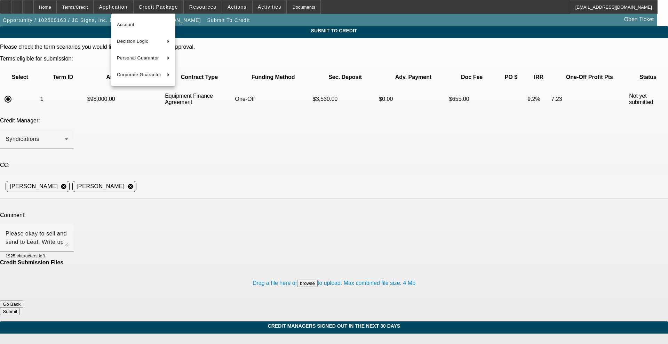
click at [122, 8] on div at bounding box center [334, 172] width 668 height 344
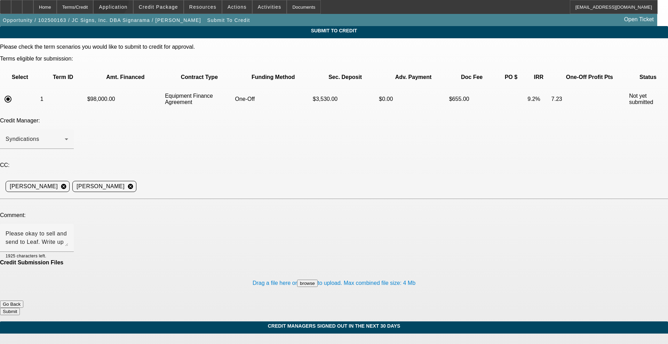
click at [126, 2] on span at bounding box center [113, 7] width 39 height 17
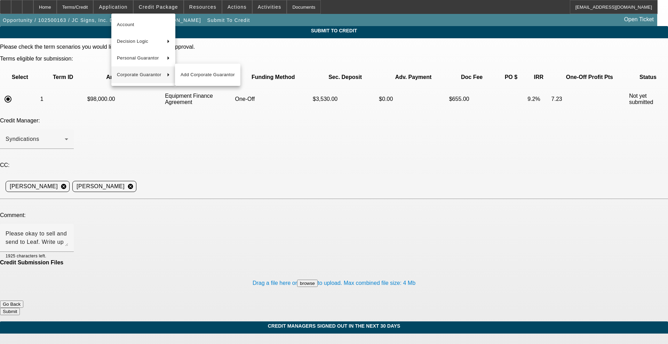
click at [261, 161] on div at bounding box center [334, 172] width 668 height 344
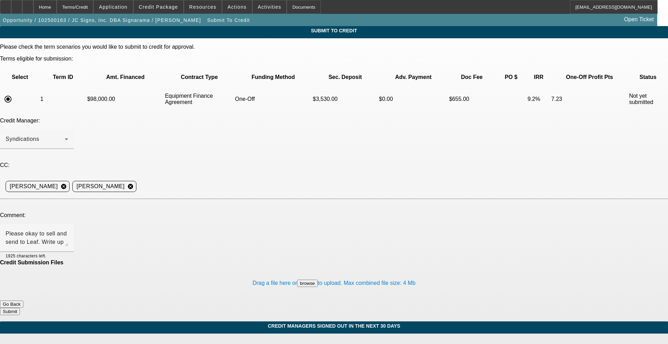
click at [20, 308] on button "Submit" at bounding box center [10, 311] width 20 height 7
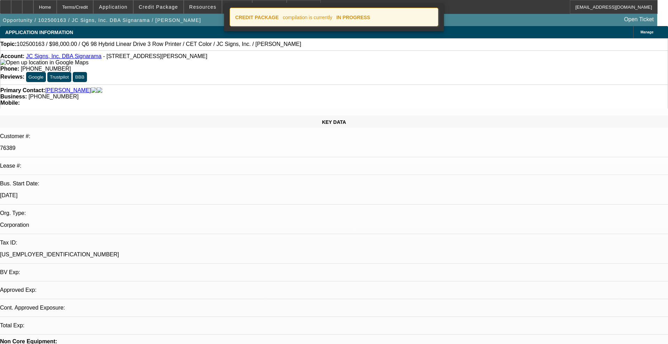
select select "0"
select select "2"
select select "0"
select select "6"
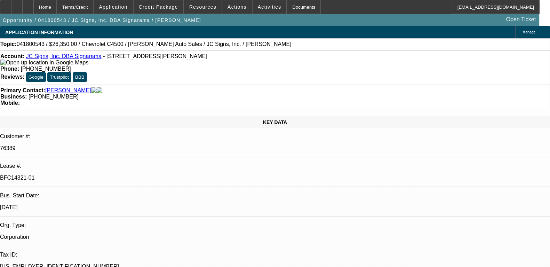
select select "0"
select select "6"
select select "0"
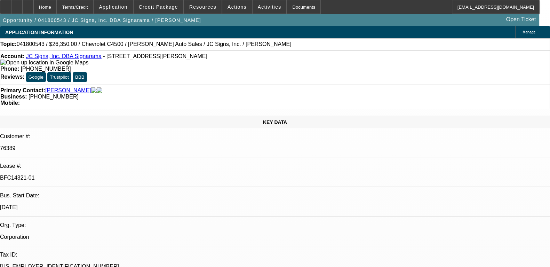
select select "0"
select select "2"
select select "0"
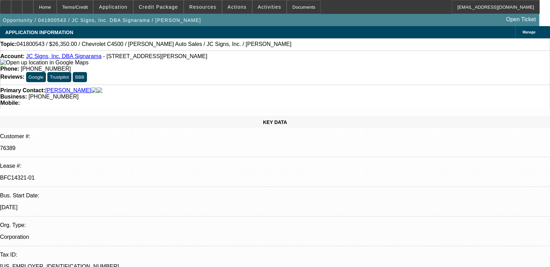
select select "0"
select select "2"
select select "0"
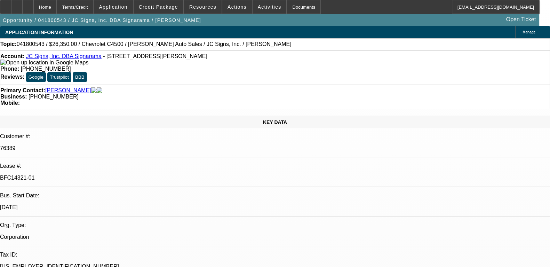
select select "2"
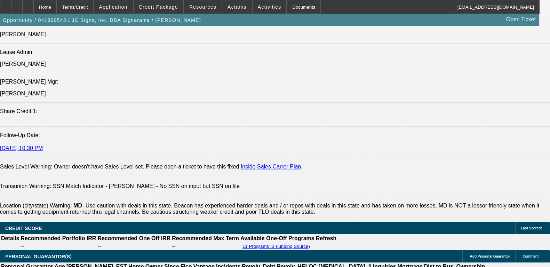
scroll to position [1047, 0]
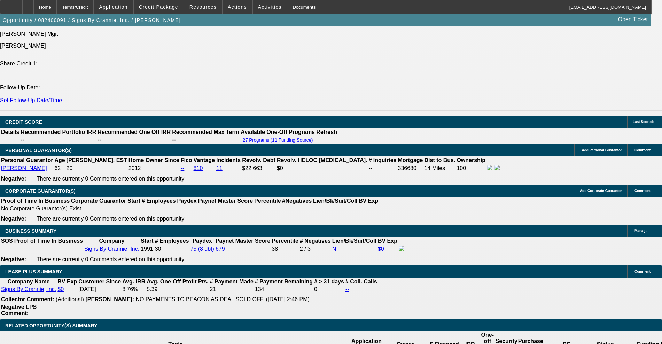
select select "0"
select select "6"
select select "0"
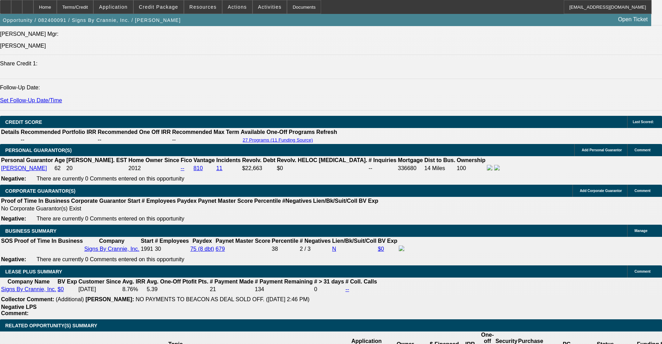
select select "0"
select select "6"
select select "0"
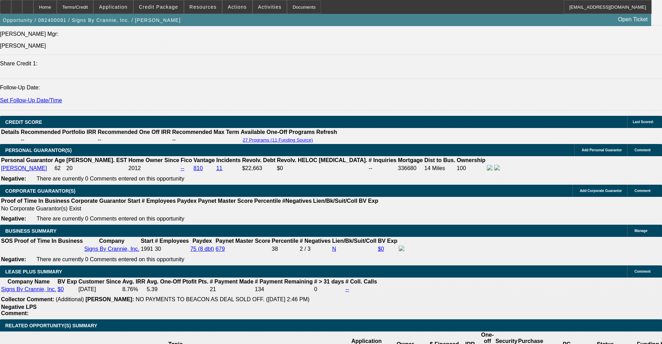
select select "0"
select select "6"
select select "0"
select select "3"
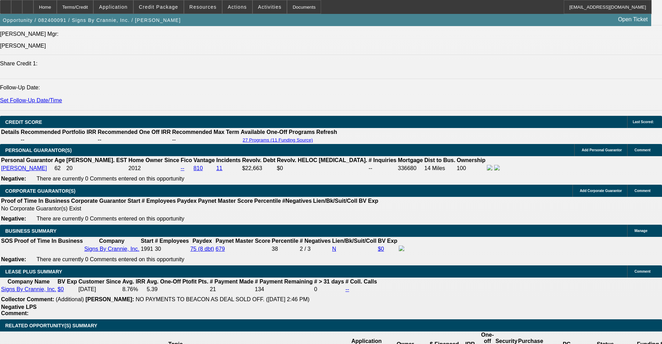
select select "0"
select select "6"
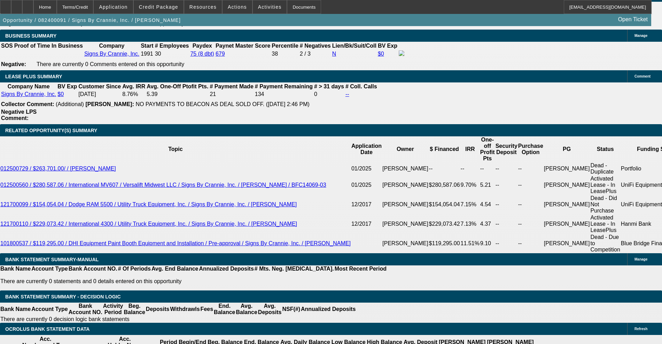
scroll to position [1135, 0]
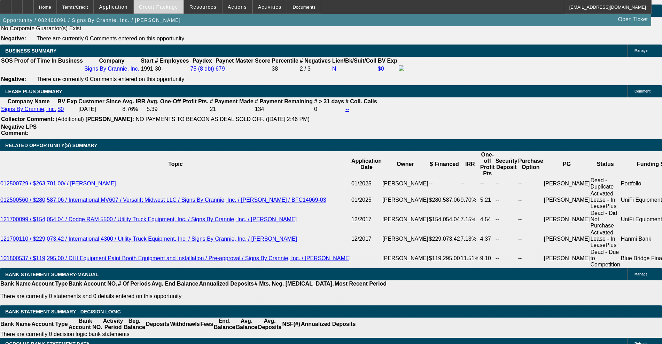
click at [166, 9] on span "Credit Package" at bounding box center [158, 7] width 39 height 6
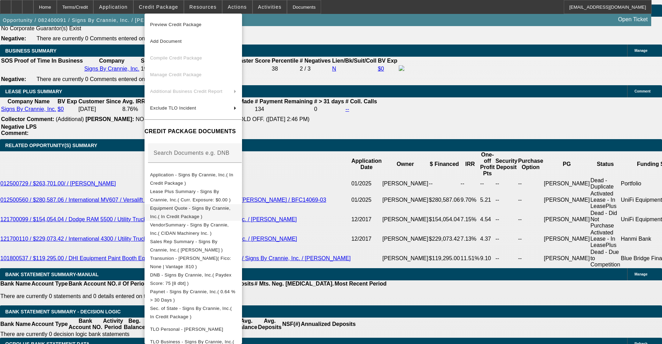
click at [180, 210] on span "Equipment Quote - Signs By Crannie, Inc.( In Credit Package )" at bounding box center [190, 213] width 80 height 14
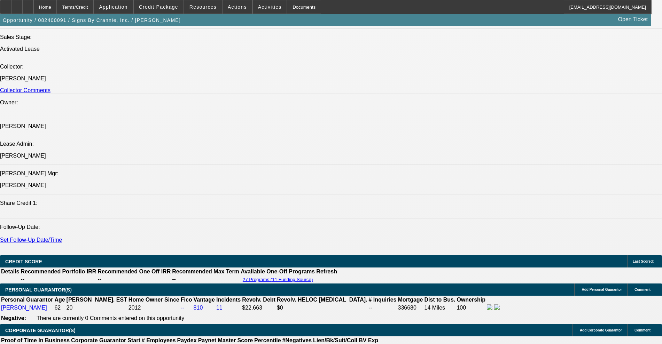
scroll to position [830, 0]
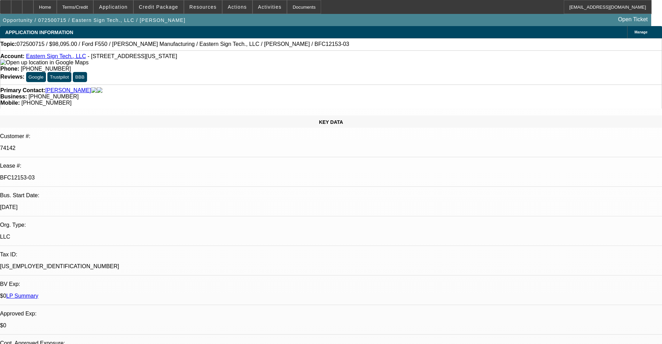
select select "0"
select select "6"
select select "0"
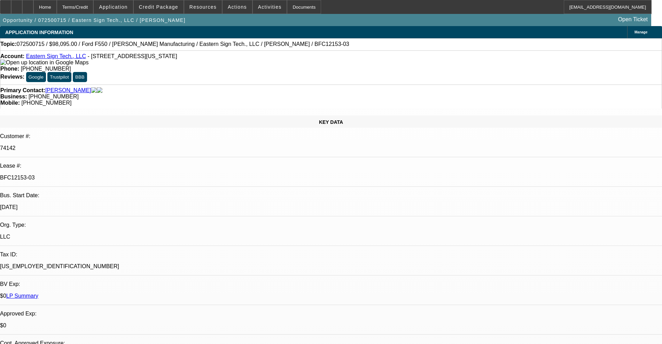
select select "0"
select select "6"
select select "0"
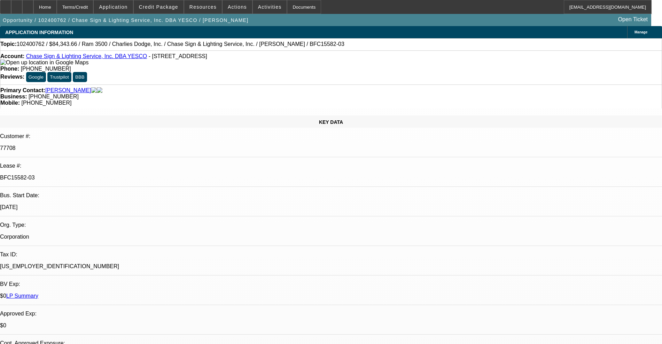
select select "0"
select select "6"
select select "0"
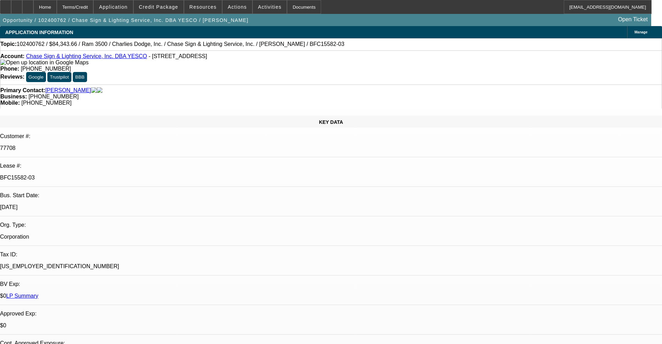
select select "6"
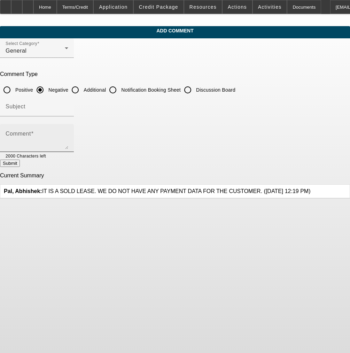
click at [68, 130] on div "Comment" at bounding box center [37, 138] width 63 height 28
click at [58, 134] on textarea "Customer is repeat customer. Husband and wife team part of a larger franchise S…" at bounding box center [37, 140] width 63 height 17
click at [68, 133] on textarea "Customer is repeat good paying customer. Husband and wife team part of a larger…" at bounding box center [37, 140] width 63 height 17
click at [68, 140] on textarea "Customer is repeat good paying customer. Husband and wife team part of a larger…" at bounding box center [37, 140] width 63 height 17
type textarea "Customer is repeat good paying customer. Husband and wife team part of a larger…"
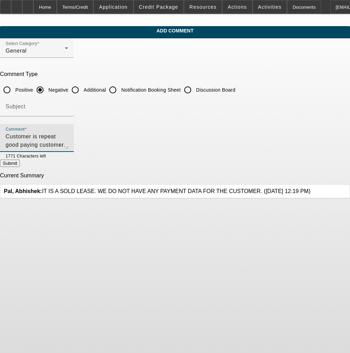
click at [20, 161] on button "Submit" at bounding box center [10, 162] width 20 height 7
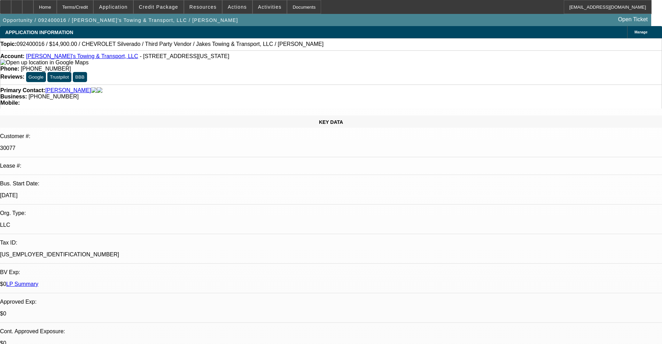
select select "0"
select select "6"
select select "0"
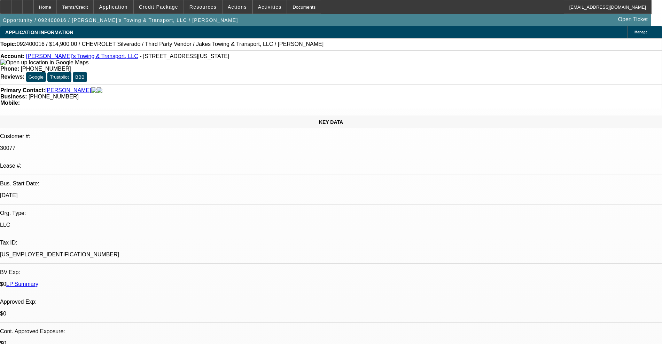
select select "0"
select select "6"
select select "0"
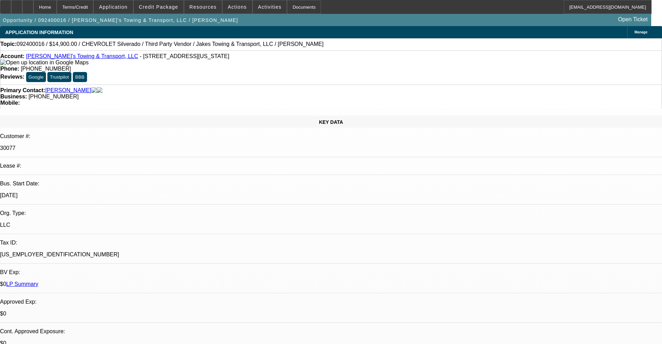
select select "0"
select select "6"
select select "0"
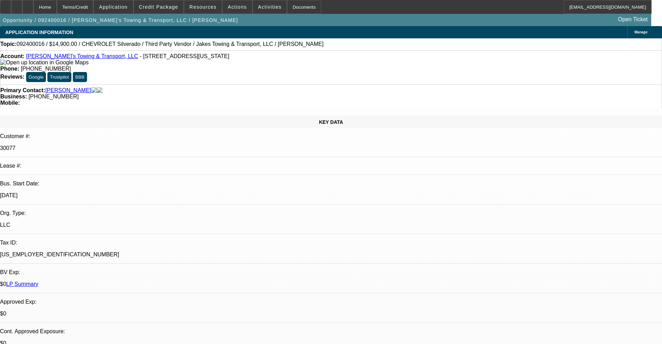
select select "6"
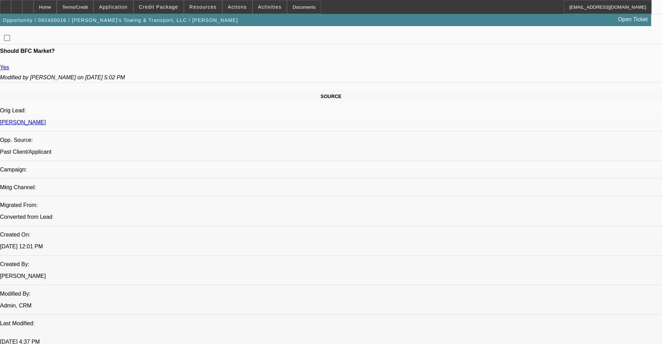
scroll to position [305, 0]
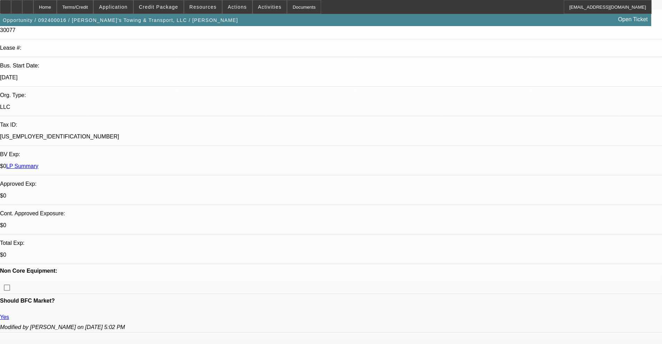
scroll to position [261, 0]
